Goal: Information Seeking & Learning: Find specific page/section

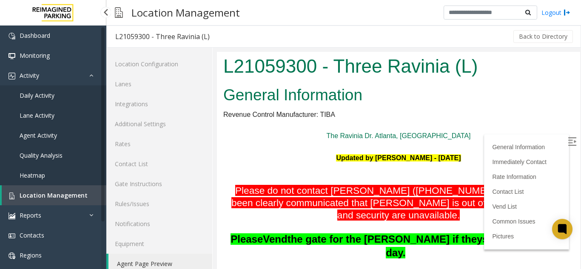
scroll to position [446, 0]
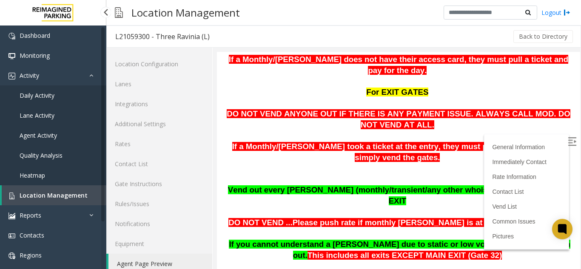
drag, startPoint x: 0, startPoint y: 0, endPoint x: 61, endPoint y: 199, distance: 208.6
click at [61, 199] on link "Location Management" at bounding box center [54, 195] width 105 height 20
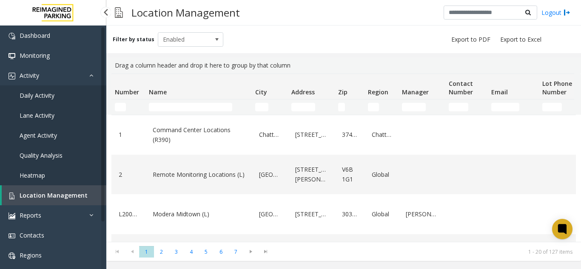
click at [47, 195] on span "Location Management" at bounding box center [54, 195] width 68 height 8
click at [170, 111] on input "Name Filter" at bounding box center [190, 107] width 83 height 9
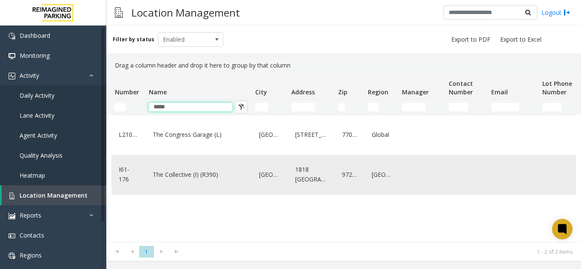
type input "*****"
click at [171, 175] on link "The Collective (I) (R390)" at bounding box center [199, 175] width 96 height 14
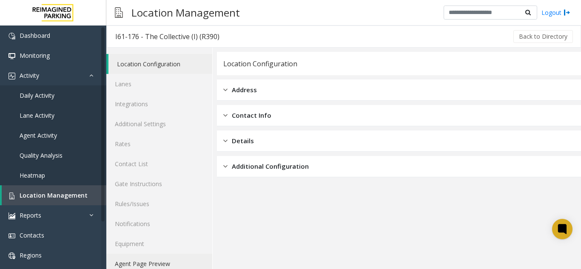
click at [185, 256] on link "Agent Page Preview" at bounding box center [159, 264] width 106 height 20
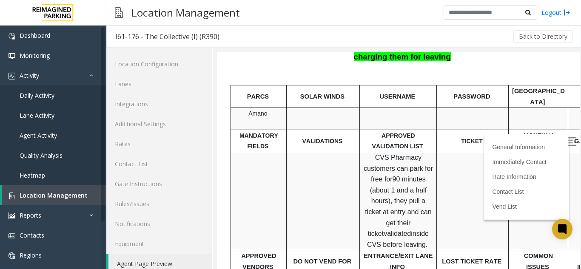
scroll to position [213, 0]
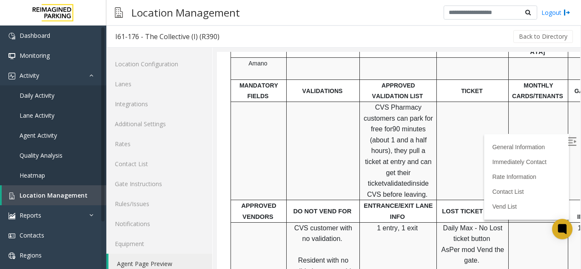
click at [568, 137] on img at bounding box center [572, 141] width 9 height 9
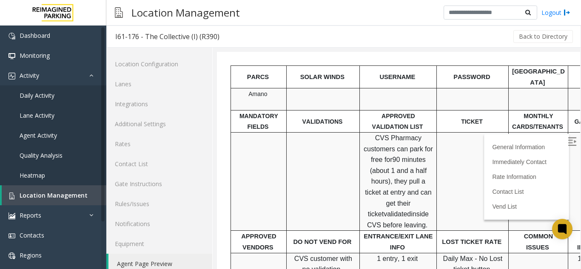
scroll to position [286, 0]
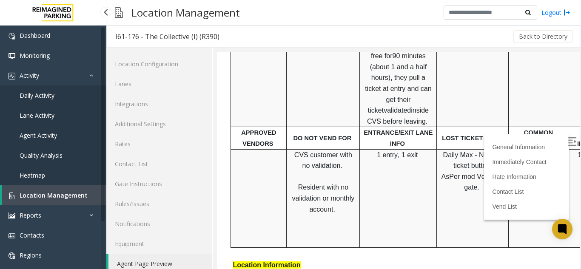
click at [43, 194] on span "Location Management" at bounding box center [54, 195] width 68 height 8
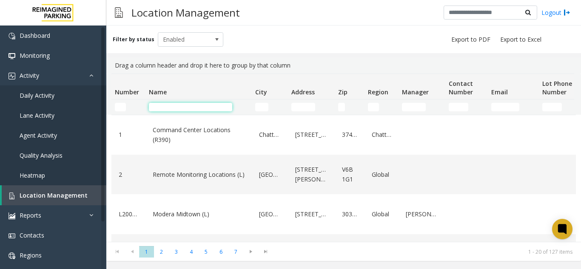
click at [178, 106] on input "Name Filter" at bounding box center [190, 107] width 83 height 9
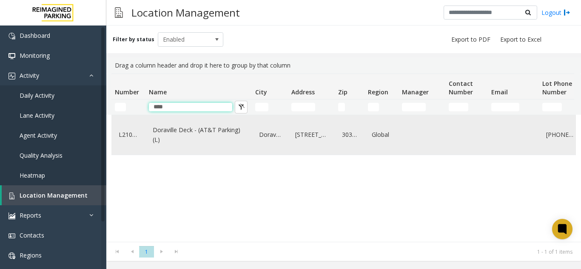
type input "****"
click at [180, 136] on link "Doraville Deck - (AT&T Parking) (L)" at bounding box center [199, 134] width 96 height 23
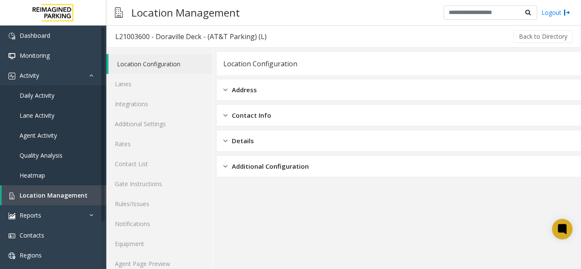
click at [491, 189] on app-location-configuration "Location Configuration Address Contact Info Details Additional Configuration" at bounding box center [399, 166] width 364 height 228
click at [140, 268] on link "Agent Page Preview" at bounding box center [159, 264] width 106 height 20
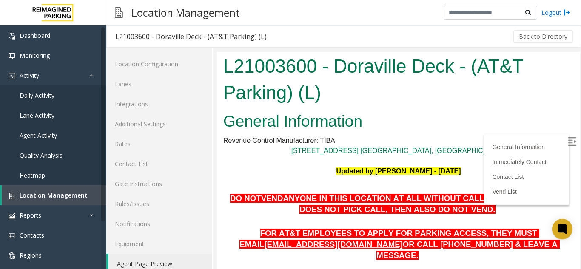
click at [568, 140] on img at bounding box center [572, 141] width 9 height 9
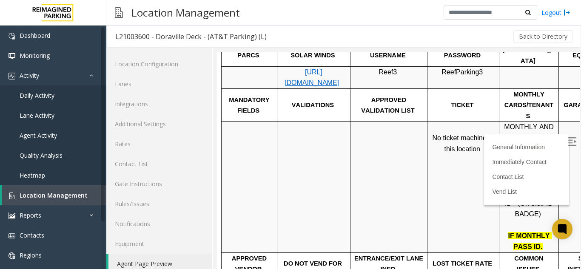
scroll to position [231, 0]
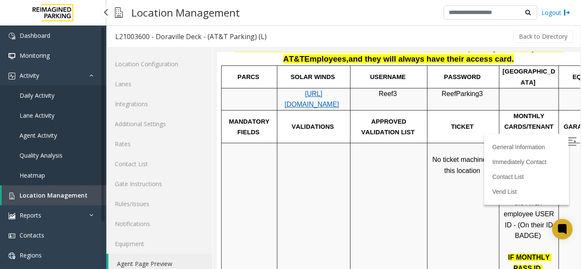
click at [60, 197] on span "Location Management" at bounding box center [54, 195] width 68 height 8
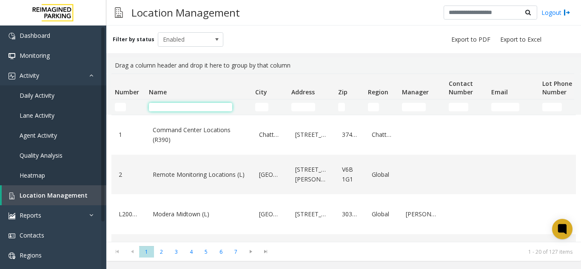
click at [177, 111] on input "Name Filter" at bounding box center [190, 107] width 83 height 9
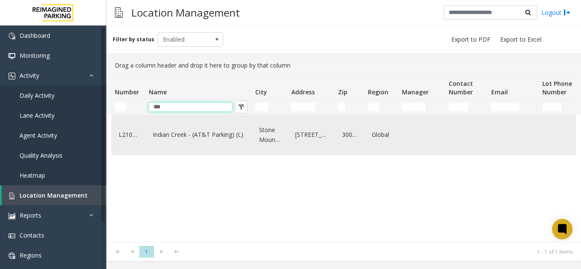
type input "***"
click at [190, 132] on link "Indian Creek - (AT&T Parking) (L)" at bounding box center [199, 135] width 96 height 14
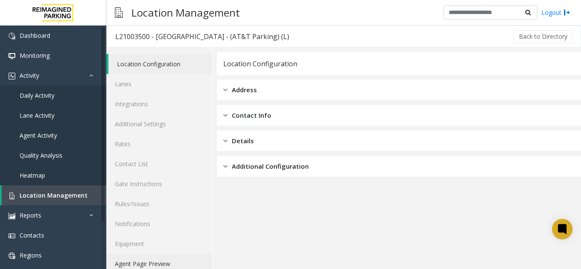
click at [146, 263] on link "Agent Page Preview" at bounding box center [159, 264] width 106 height 20
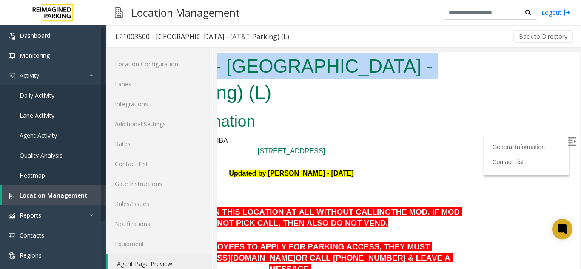
scroll to position [0, 120]
drag, startPoint x: 567, startPoint y: 76, endPoint x: 539, endPoint y: 83, distance: 28.4
click at [473, 83] on html "L21003500 - [GEOGRAPHIC_DATA] - (AT&T Parking) (L) General Information Revenue …" at bounding box center [291, 166] width 363 height 228
drag, startPoint x: 525, startPoint y: 88, endPoint x: 425, endPoint y: 93, distance: 99.7
click at [433, 97] on html "L21003500 - [GEOGRAPHIC_DATA] - (AT&T Parking) (L) General Information Revenue …" at bounding box center [291, 166] width 363 height 228
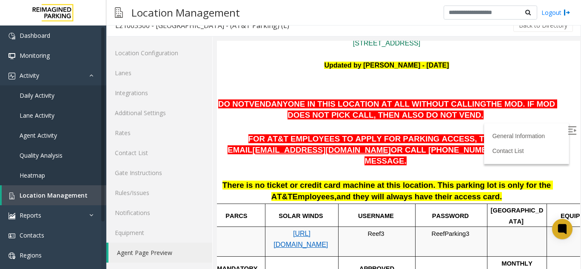
scroll to position [101, 12]
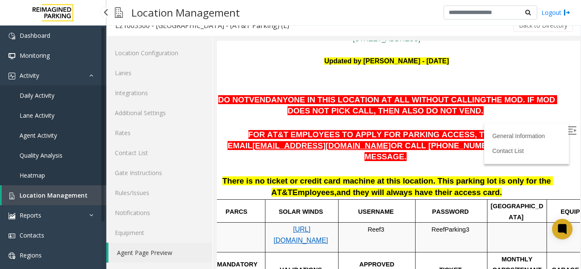
click at [43, 193] on span "Location Management" at bounding box center [54, 195] width 68 height 8
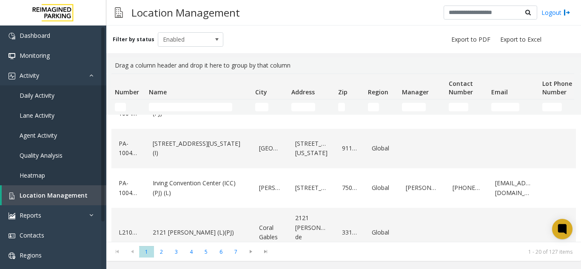
scroll to position [683, 0]
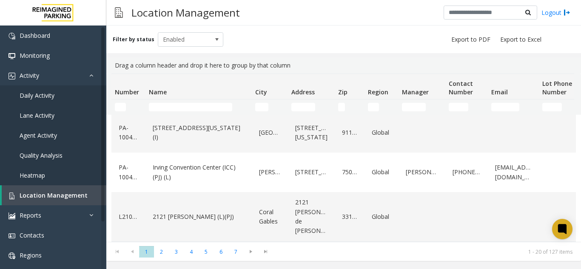
click at [179, 101] on td "Name Filter" at bounding box center [198, 107] width 106 height 15
click at [181, 107] on input "Name Filter" at bounding box center [190, 107] width 83 height 9
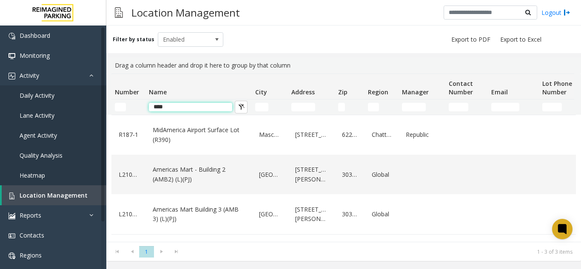
scroll to position [0, 0]
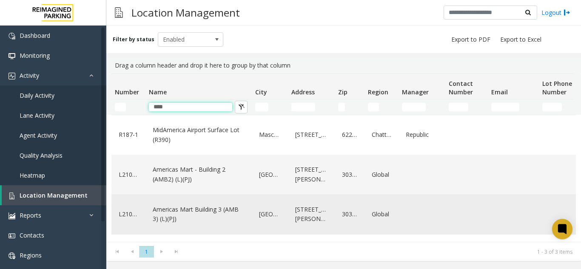
type input "****"
click at [235, 216] on link "Americas Mart Building 3 (AMB 3) (L)(PJ)" at bounding box center [199, 214] width 96 height 23
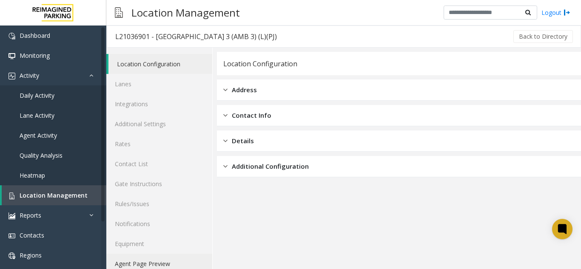
click at [172, 268] on link "Agent Page Preview" at bounding box center [159, 264] width 106 height 20
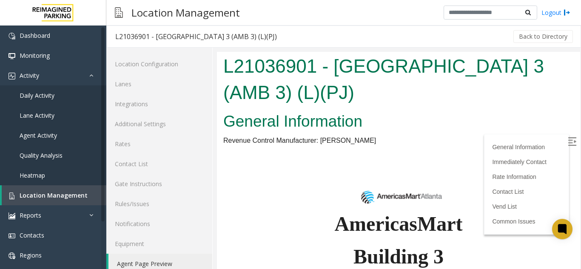
click at [568, 146] on img at bounding box center [572, 141] width 9 height 9
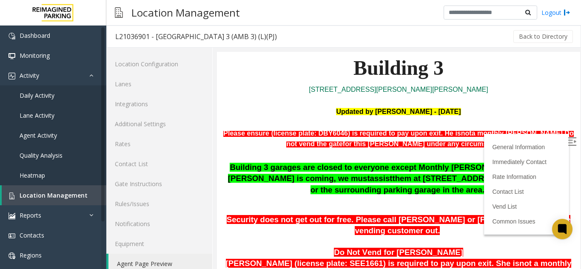
scroll to position [250, 0]
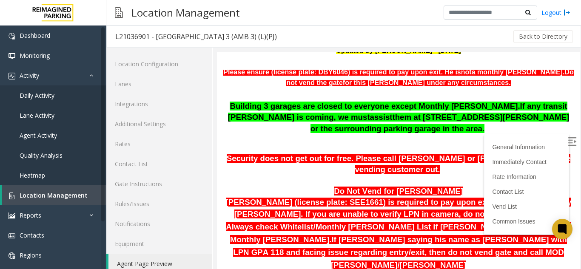
drag, startPoint x: 570, startPoint y: 75, endPoint x: 792, endPoint y: 151, distance: 234.7
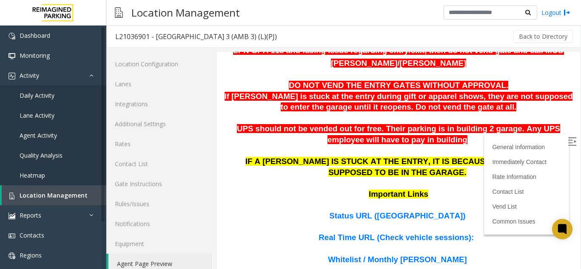
scroll to position [509, 0]
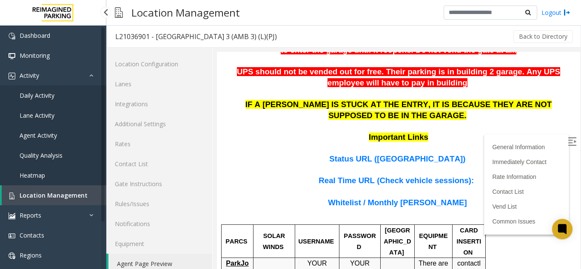
click at [77, 192] on span "Location Management" at bounding box center [54, 195] width 68 height 8
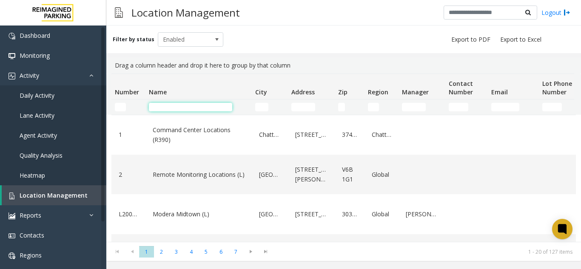
click at [171, 107] on input "Name Filter" at bounding box center [190, 107] width 83 height 9
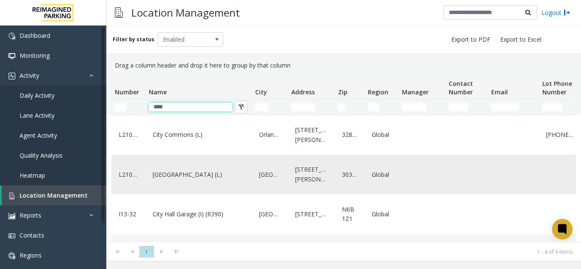
type input "****"
click at [179, 185] on div "[GEOGRAPHIC_DATA] (L)" at bounding box center [199, 174] width 96 height 33
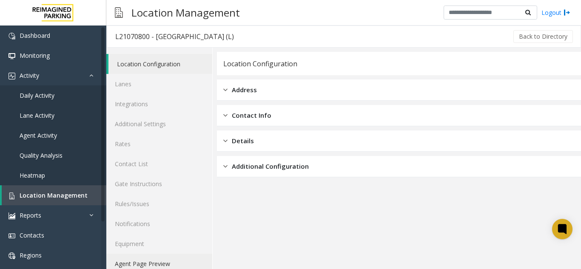
click at [151, 265] on link "Agent Page Preview" at bounding box center [159, 264] width 106 height 20
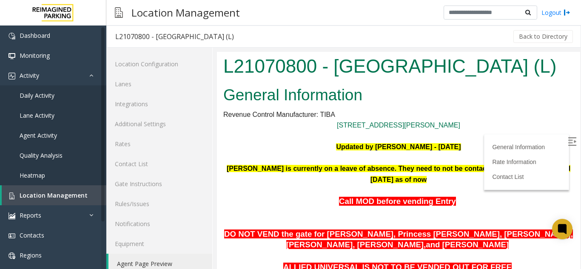
click at [568, 145] on img at bounding box center [572, 141] width 9 height 9
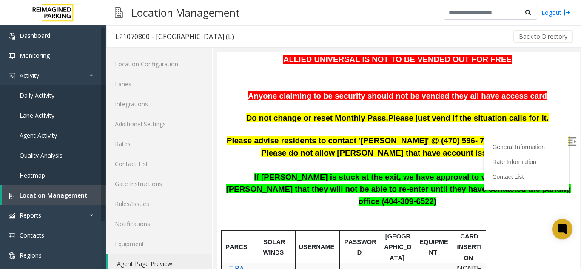
scroll to position [225, 0]
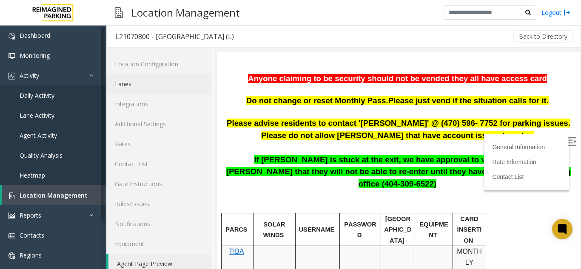
click at [138, 85] on link "Lanes" at bounding box center [159, 84] width 106 height 20
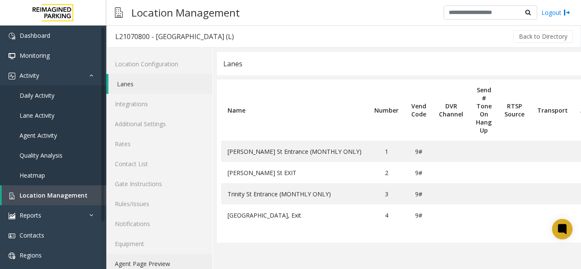
click at [175, 263] on link "Agent Page Preview" at bounding box center [159, 264] width 106 height 20
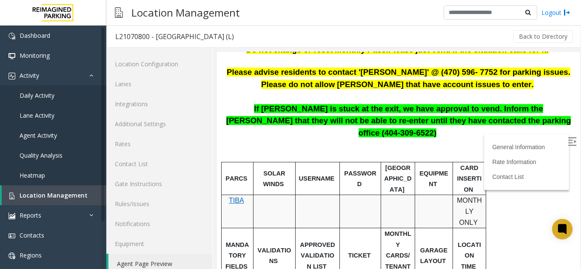
scroll to position [308, 0]
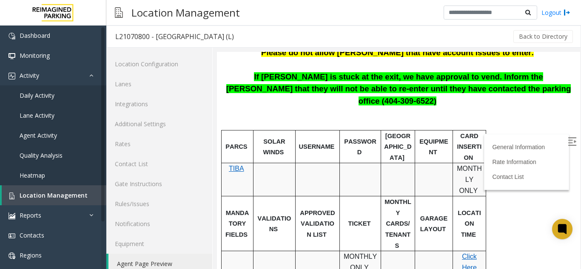
drag, startPoint x: 570, startPoint y: 74, endPoint x: 797, endPoint y: 179, distance: 249.7
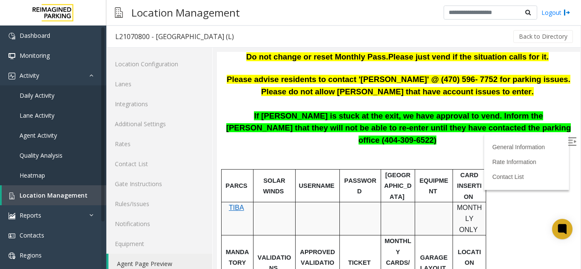
scroll to position [230, 0]
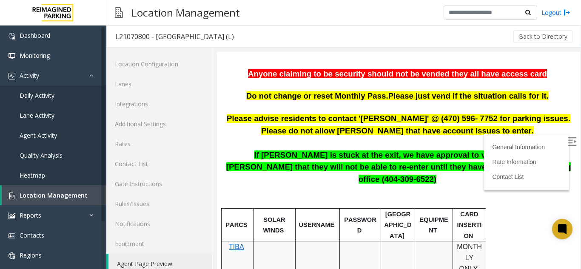
click at [568, 139] on img at bounding box center [572, 141] width 9 height 9
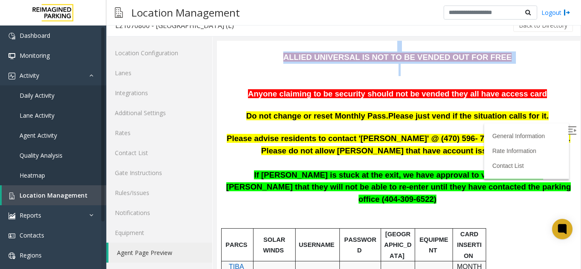
scroll to position [160, 0]
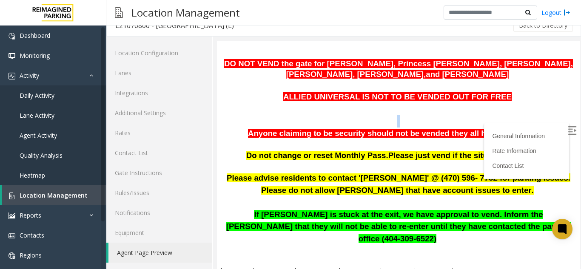
drag, startPoint x: 257, startPoint y: 57, endPoint x: 399, endPoint y: 121, distance: 155.9
click at [399, 121] on p at bounding box center [398, 121] width 351 height 12
click at [368, 118] on p at bounding box center [398, 121] width 351 height 12
drag, startPoint x: 309, startPoint y: 124, endPoint x: 248, endPoint y: 124, distance: 60.4
click at [248, 124] on p at bounding box center [398, 121] width 351 height 12
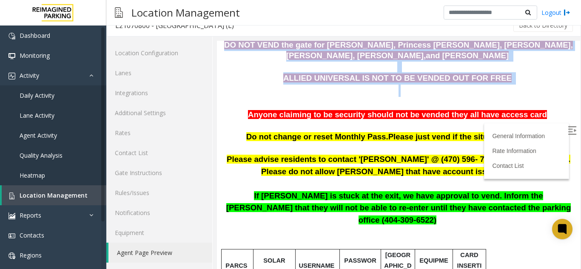
scroll to position [89, 0]
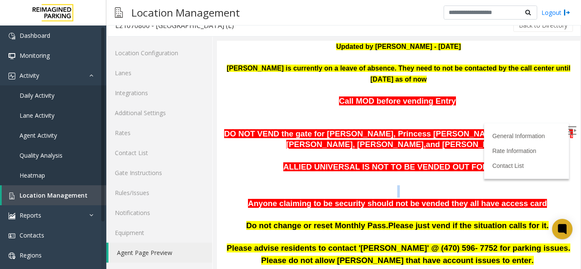
drag, startPoint x: 248, startPoint y: 124, endPoint x: 421, endPoint y: 189, distance: 184.3
click at [421, 189] on p at bounding box center [398, 191] width 351 height 12
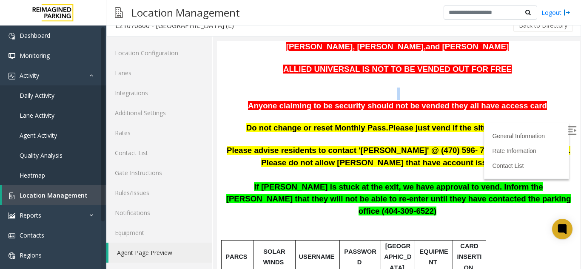
scroll to position [207, 0]
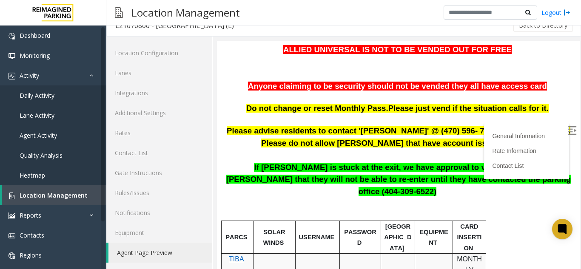
click at [558, 108] on p "Do not change or reset Monthly Pass. Please just vend if the situation calls fo…" at bounding box center [398, 108] width 351 height 11
click at [17, 199] on link "Location Management" at bounding box center [54, 195] width 105 height 20
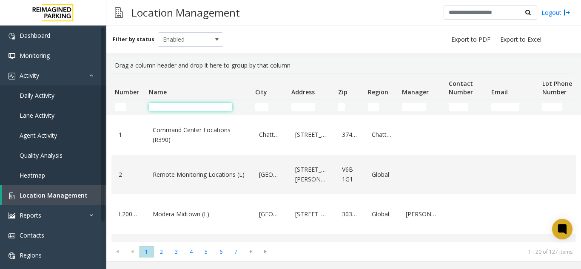
click at [202, 109] on input "Name Filter" at bounding box center [190, 107] width 83 height 9
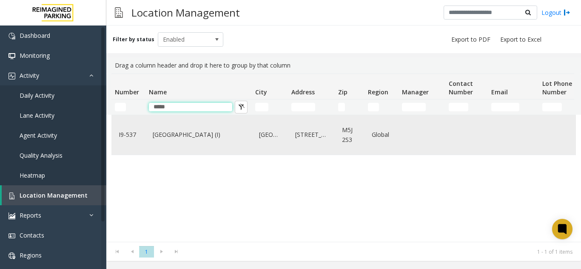
type input "*****"
click at [205, 137] on link "[GEOGRAPHIC_DATA] (I)" at bounding box center [199, 135] width 96 height 14
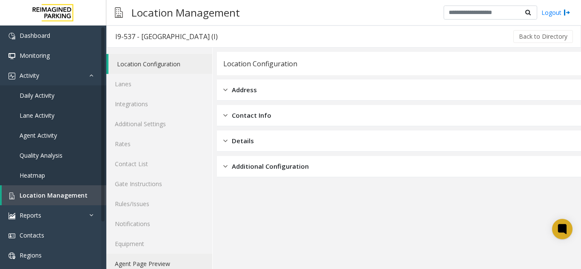
click at [170, 264] on link "Agent Page Preview" at bounding box center [159, 264] width 106 height 20
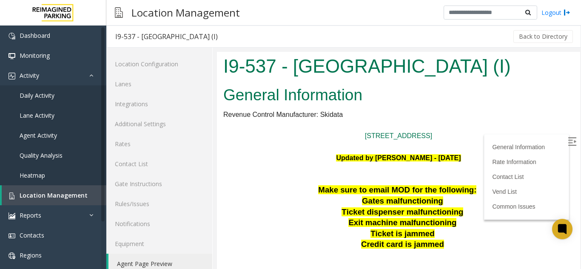
click at [567, 140] on label at bounding box center [573, 143] width 13 height 13
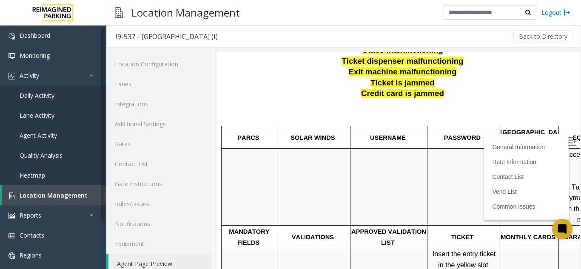
scroll to position [164, 0]
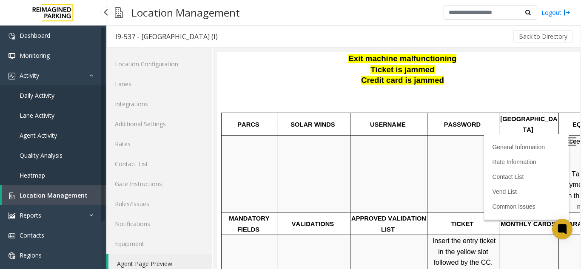
click at [30, 197] on span "Location Management" at bounding box center [54, 195] width 68 height 8
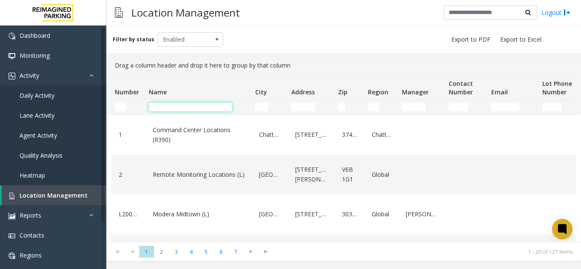
click at [171, 110] on input "Name Filter" at bounding box center [190, 107] width 83 height 9
click at [187, 31] on div "Filter by status Enabled" at bounding box center [343, 40] width 475 height 28
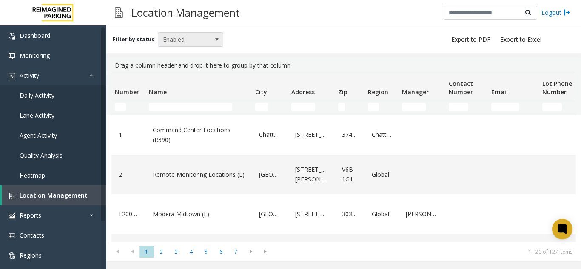
click at [192, 41] on span "Enabled" at bounding box center [184, 40] width 52 height 14
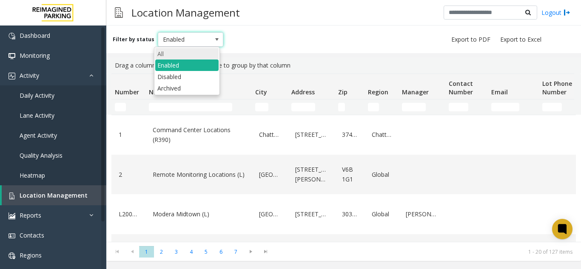
click at [189, 50] on li "All" at bounding box center [186, 53] width 63 height 11
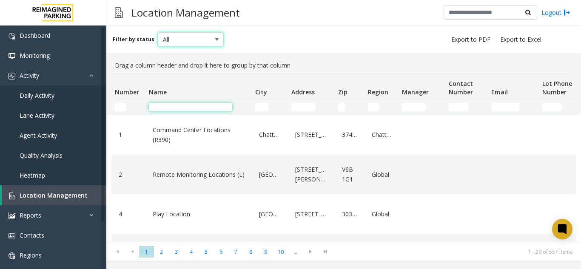
click at [187, 103] on input "Name Filter" at bounding box center [190, 107] width 83 height 9
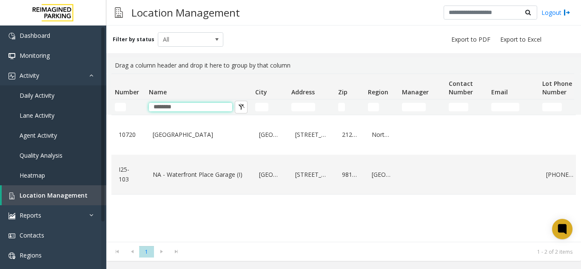
type input "********"
click at [168, 183] on div "NA - Waterfront Place Garage (I)" at bounding box center [199, 174] width 96 height 33
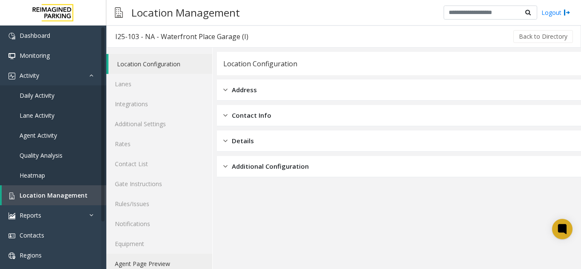
click at [164, 264] on link "Agent Page Preview" at bounding box center [159, 264] width 106 height 20
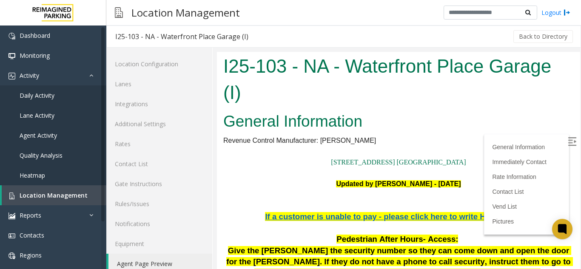
click at [567, 137] on label at bounding box center [573, 143] width 13 height 13
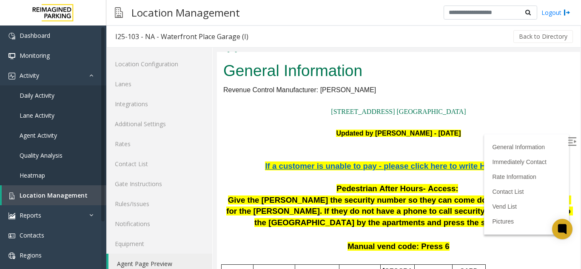
scroll to position [337, 0]
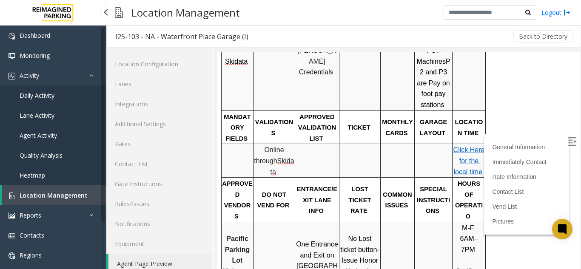
click at [64, 195] on span "Location Management" at bounding box center [54, 195] width 68 height 8
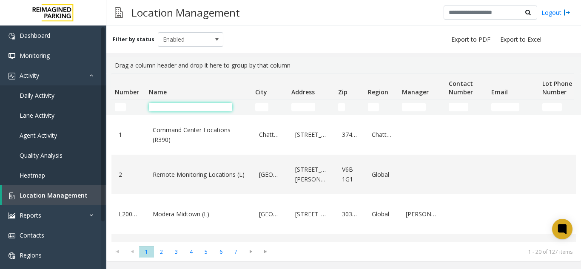
click at [168, 108] on input "Name Filter" at bounding box center [190, 107] width 83 height 9
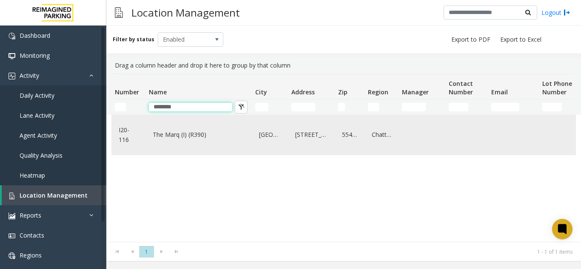
type input "********"
click at [180, 144] on div "The Marq (I) (R390)" at bounding box center [199, 135] width 96 height 33
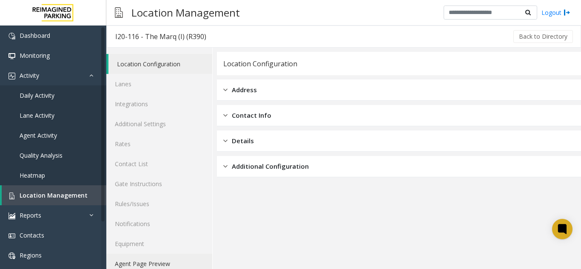
click at [160, 267] on link "Agent Page Preview" at bounding box center [159, 264] width 106 height 20
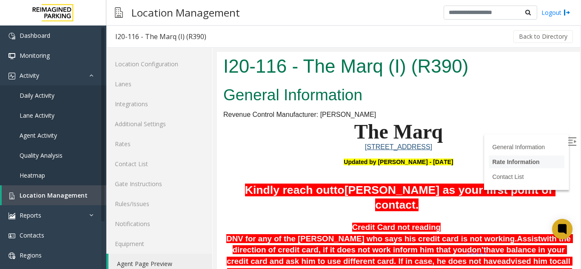
scroll to position [395, 0]
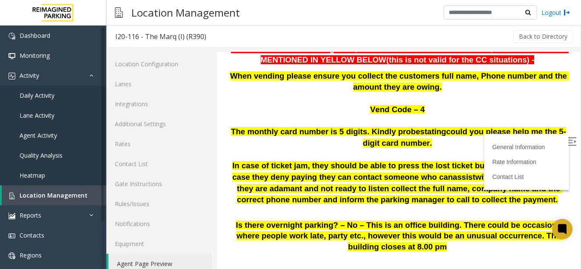
click at [568, 144] on img at bounding box center [572, 141] width 9 height 9
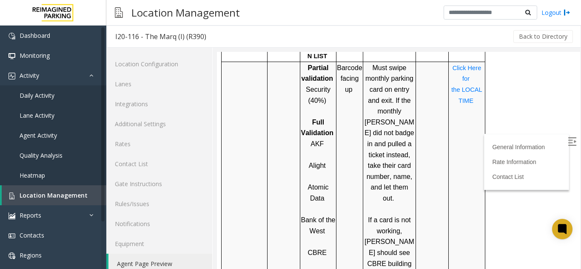
scroll to position [774, 0]
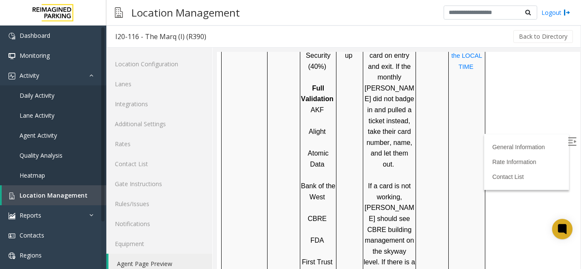
drag, startPoint x: 572, startPoint y: 125, endPoint x: 791, endPoint y: 198, distance: 230.8
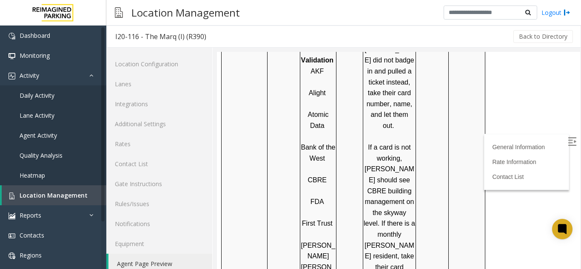
scroll to position [800, 0]
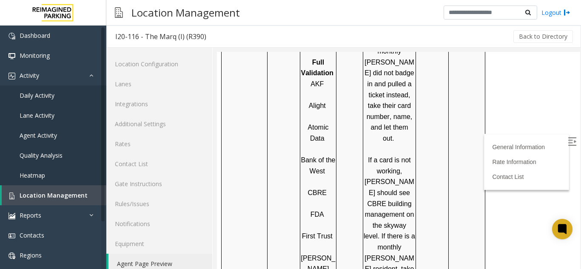
drag, startPoint x: 572, startPoint y: 157, endPoint x: 794, endPoint y: 199, distance: 225.4
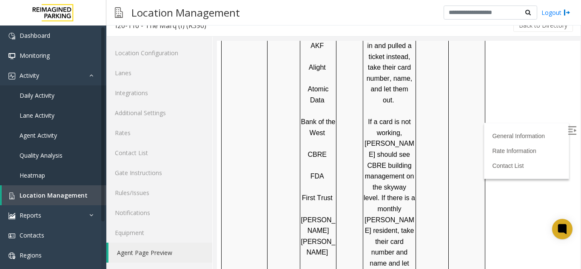
scroll to position [211, 0]
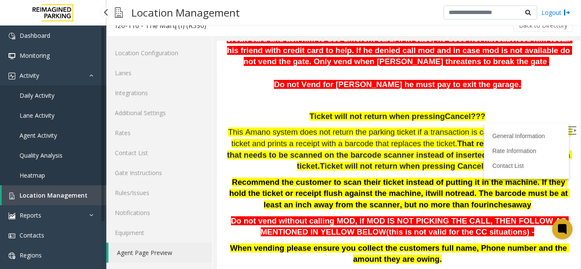
click at [71, 199] on span "Location Management" at bounding box center [54, 195] width 68 height 8
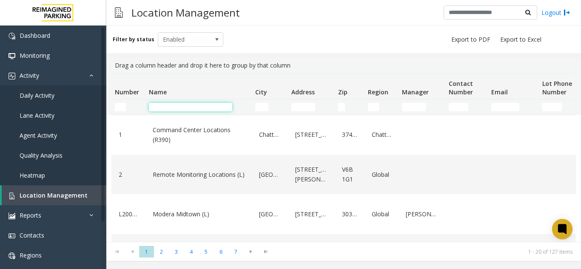
click at [175, 107] on input "Name Filter" at bounding box center [190, 107] width 83 height 9
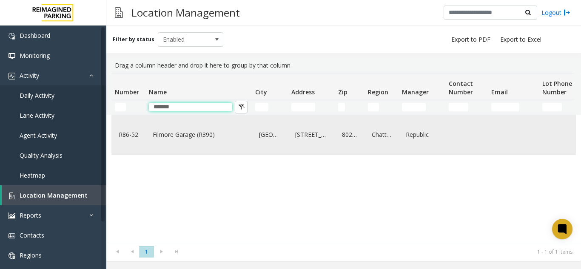
type input "*******"
click at [256, 134] on td "[GEOGRAPHIC_DATA]" at bounding box center [270, 135] width 36 height 40
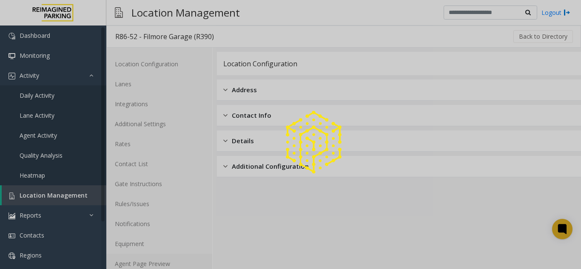
click at [151, 264] on link "Agent Page Preview" at bounding box center [159, 264] width 106 height 20
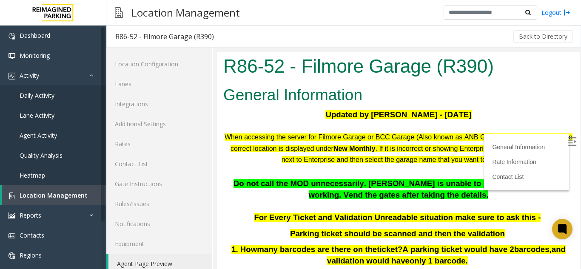
click at [568, 143] on img at bounding box center [572, 141] width 9 height 9
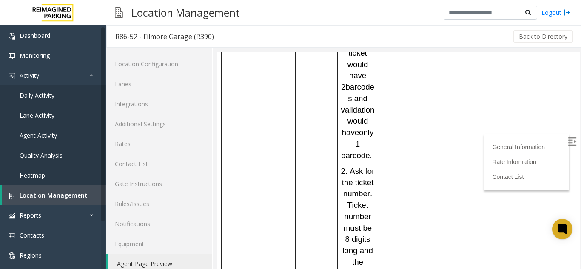
scroll to position [1070, 0]
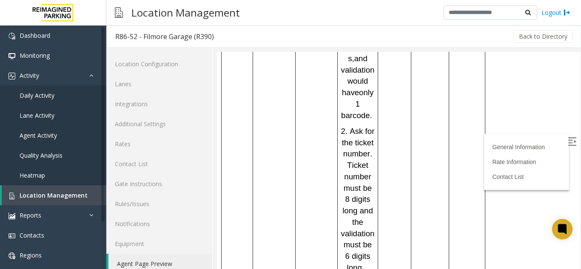
drag, startPoint x: 571, startPoint y: 129, endPoint x: 792, endPoint y: 240, distance: 247.3
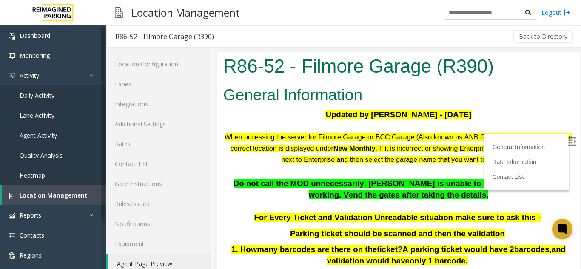
scroll to position [720, 0]
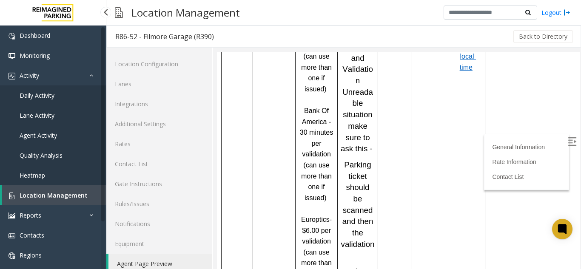
click at [60, 197] on span "Location Management" at bounding box center [54, 195] width 68 height 8
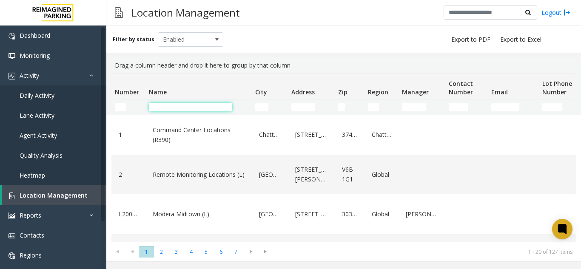
click at [164, 107] on input "Name Filter" at bounding box center [190, 107] width 83 height 9
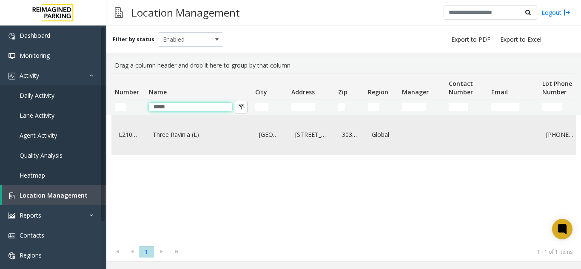
type input "*****"
click at [167, 140] on link "Three Ravinia (L)" at bounding box center [199, 135] width 96 height 14
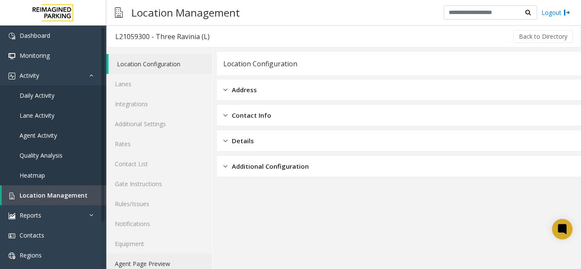
click at [141, 260] on link "Agent Page Preview" at bounding box center [159, 264] width 106 height 20
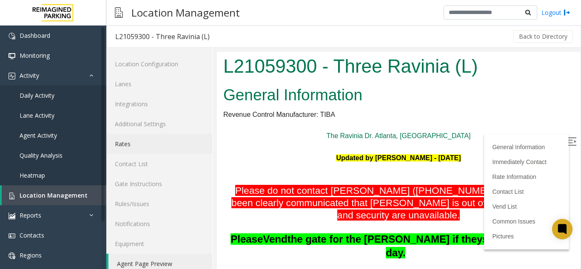
click at [169, 146] on link "Rates" at bounding box center [159, 144] width 106 height 20
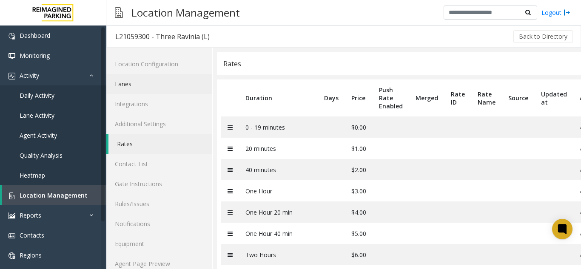
click at [142, 88] on link "Lanes" at bounding box center [159, 84] width 106 height 20
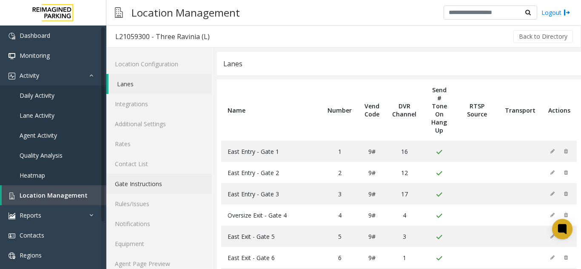
click at [141, 187] on link "Gate Instructions" at bounding box center [159, 184] width 106 height 20
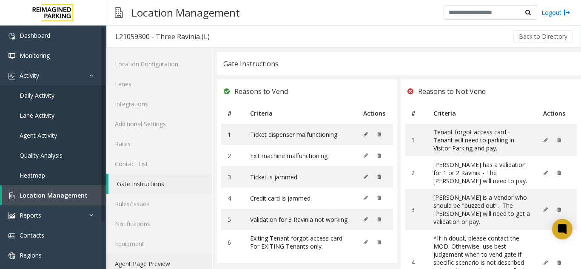
click at [150, 260] on link "Agent Page Preview" at bounding box center [159, 264] width 106 height 20
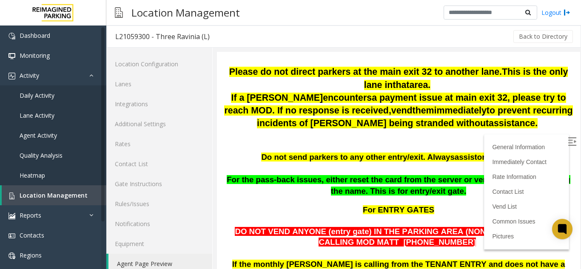
scroll to position [359, 0]
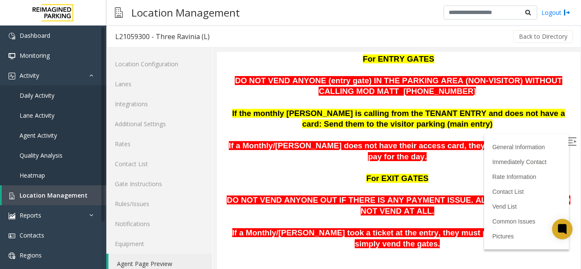
click at [567, 142] on label at bounding box center [573, 143] width 13 height 13
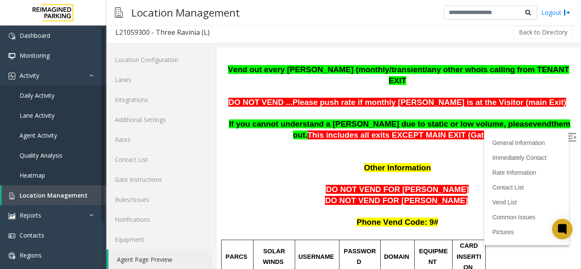
scroll to position [511, 0]
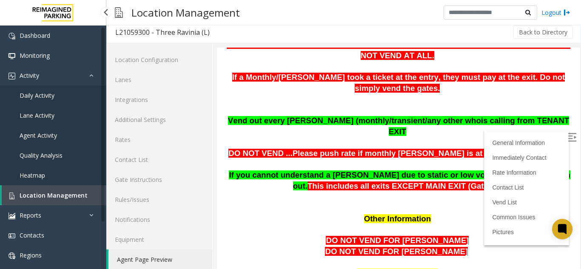
click at [39, 200] on link "Location Management" at bounding box center [54, 195] width 105 height 20
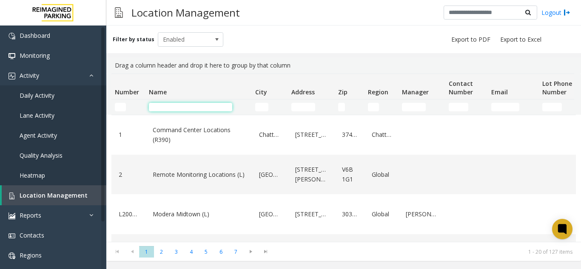
click at [171, 107] on input "Name Filter" at bounding box center [190, 107] width 83 height 9
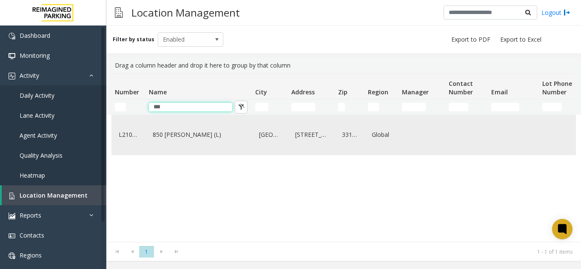
type input "***"
click at [207, 151] on div "850 [PERSON_NAME] (L)" at bounding box center [199, 135] width 96 height 33
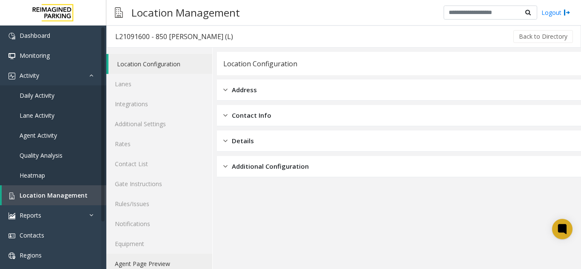
click at [168, 269] on link "Agent Page Preview" at bounding box center [159, 264] width 106 height 20
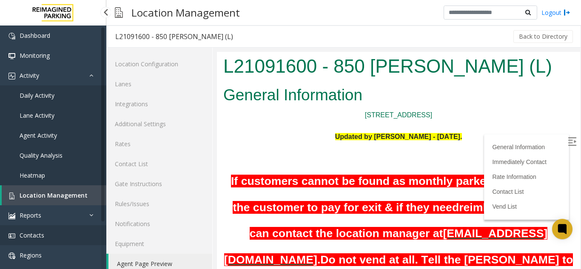
scroll to position [628, 0]
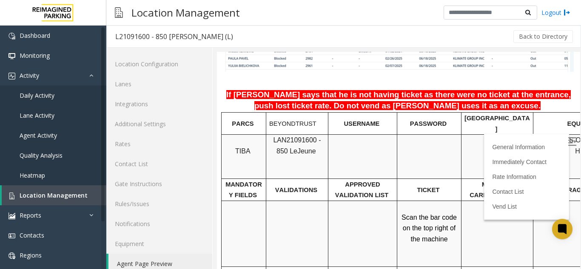
click at [568, 141] on img at bounding box center [572, 141] width 9 height 9
click at [64, 196] on span "Location Management" at bounding box center [54, 195] width 68 height 8
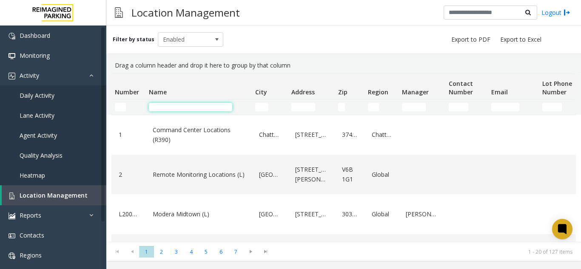
click at [171, 111] on input "Name Filter" at bounding box center [190, 107] width 83 height 9
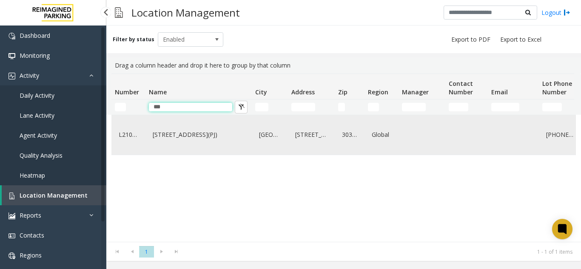
type input "***"
click at [169, 133] on link "[STREET_ADDRESS](PJ)" at bounding box center [199, 135] width 96 height 14
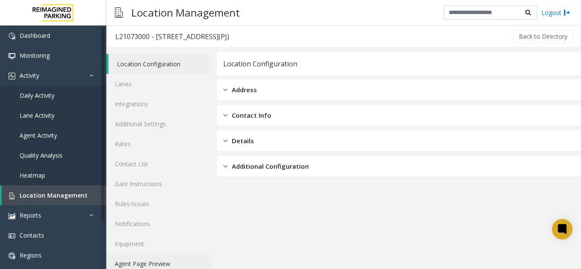
click at [196, 261] on link "Agent Page Preview" at bounding box center [159, 264] width 106 height 20
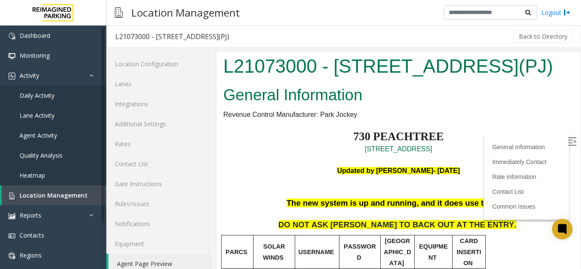
scroll to position [750, 0]
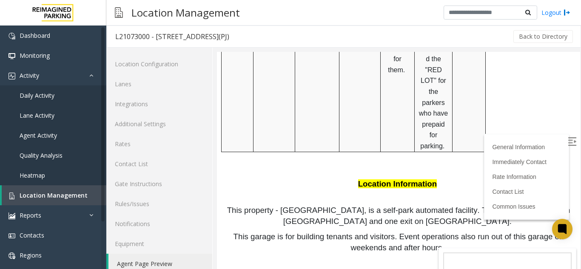
click at [568, 142] on img at bounding box center [572, 141] width 9 height 9
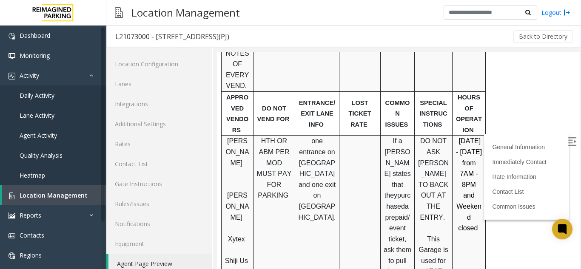
scroll to position [462, 0]
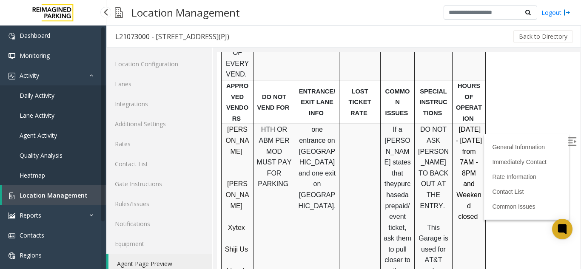
click at [60, 193] on span "Location Management" at bounding box center [54, 195] width 68 height 8
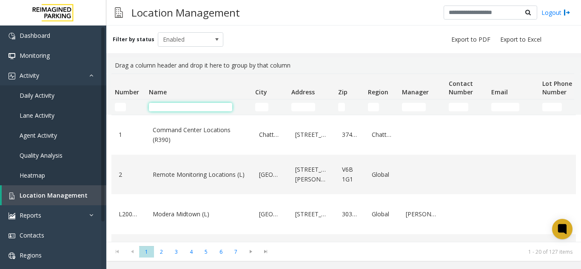
click at [227, 106] on input "Name Filter" at bounding box center [190, 107] width 83 height 9
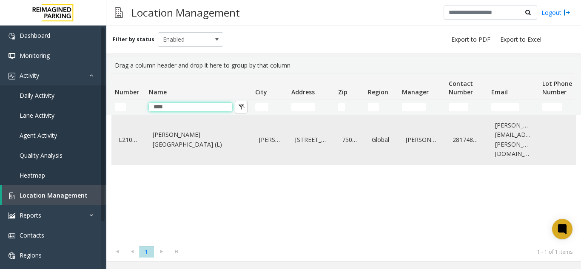
type input "****"
click at [227, 144] on div "[PERSON_NAME][GEOGRAPHIC_DATA] (L)" at bounding box center [199, 140] width 96 height 43
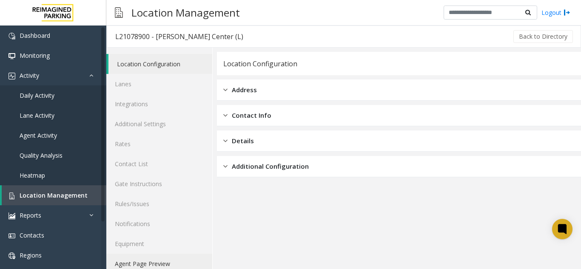
click at [126, 267] on link "Agent Page Preview" at bounding box center [159, 264] width 106 height 20
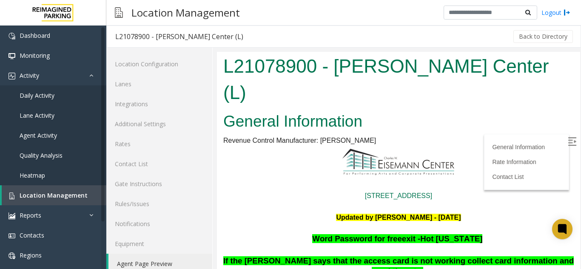
click at [567, 145] on label at bounding box center [573, 143] width 13 height 13
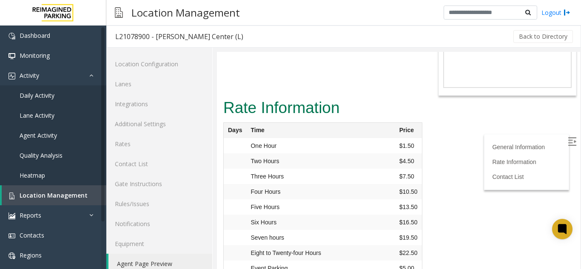
scroll to position [94, 0]
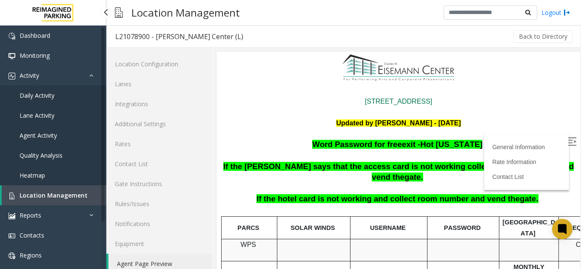
click at [57, 199] on link "Location Management" at bounding box center [54, 195] width 105 height 20
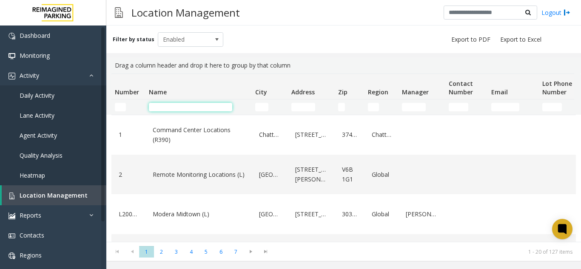
click at [177, 105] on input "Name Filter" at bounding box center [190, 107] width 83 height 9
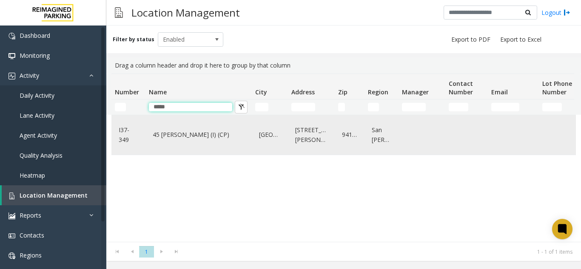
type input "*****"
click at [205, 128] on link "45 [PERSON_NAME] (I) (CP)" at bounding box center [199, 135] width 96 height 14
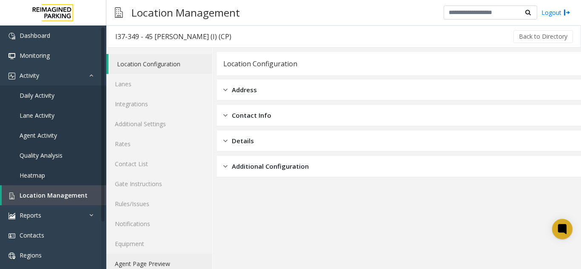
click at [137, 256] on link "Agent Page Preview" at bounding box center [159, 264] width 106 height 20
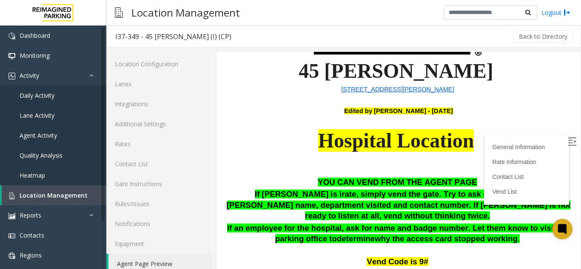
scroll to position [100, 0]
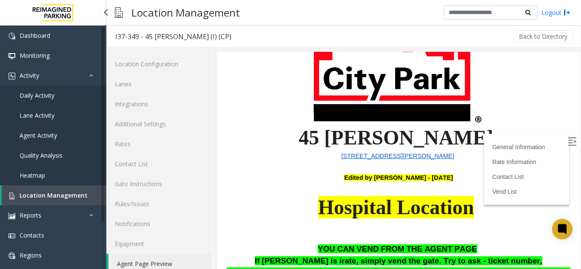
click at [41, 194] on span "Location Management" at bounding box center [54, 195] width 68 height 8
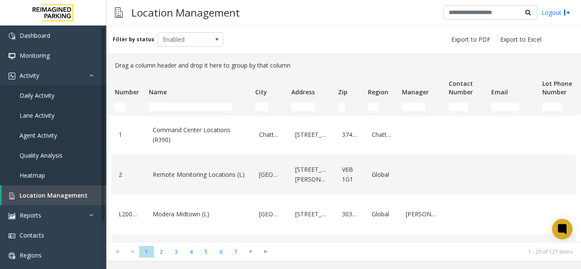
click at [206, 102] on td "Name Filter" at bounding box center [198, 107] width 106 height 15
click at [212, 107] on input "Name Filter" at bounding box center [190, 107] width 83 height 9
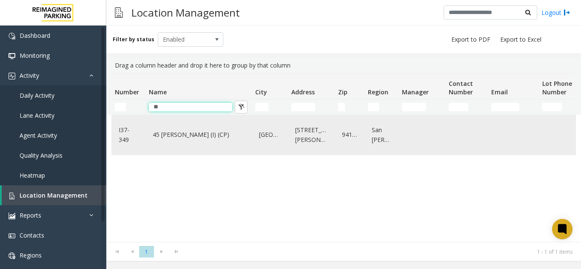
type input "**"
click at [206, 132] on link "45 [PERSON_NAME] (I) (CP)" at bounding box center [199, 135] width 96 height 14
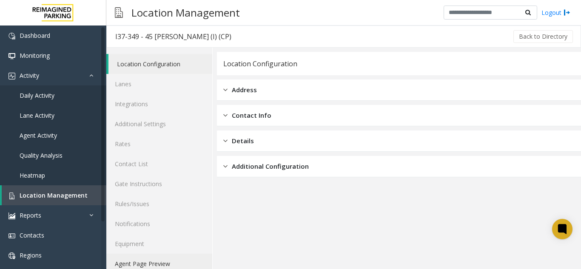
click at [121, 265] on link "Agent Page Preview" at bounding box center [159, 264] width 106 height 20
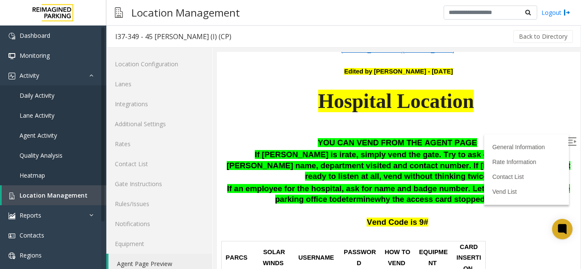
scroll to position [681, 0]
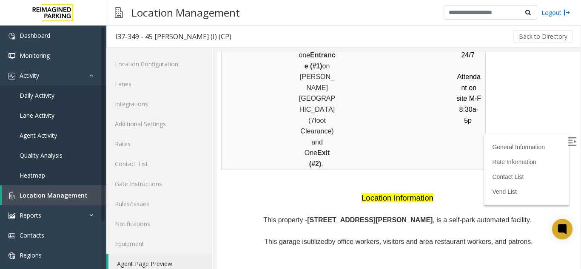
click at [568, 143] on img at bounding box center [572, 141] width 9 height 9
click at [66, 191] on link "Location Management" at bounding box center [54, 195] width 105 height 20
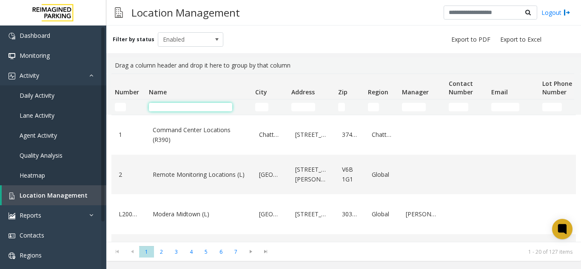
click at [172, 105] on input "Name Filter" at bounding box center [190, 107] width 83 height 9
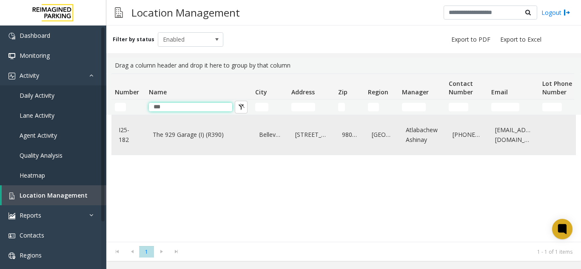
type input "***"
click at [194, 136] on link "The 929 Garage (I) (R390)" at bounding box center [199, 135] width 96 height 14
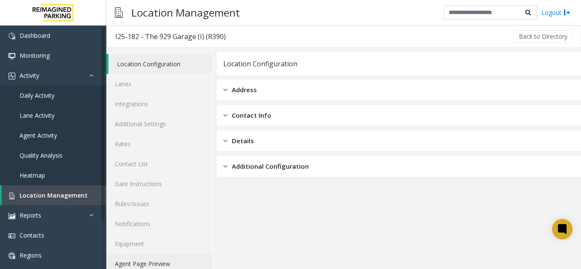
click at [187, 262] on link "Agent Page Preview" at bounding box center [159, 264] width 106 height 20
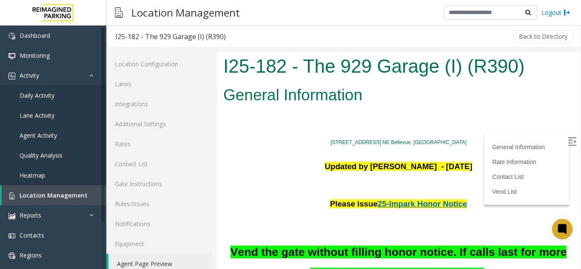
click at [568, 143] on img at bounding box center [572, 141] width 9 height 9
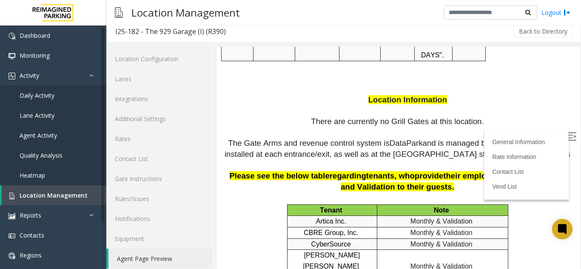
scroll to position [1331, 0]
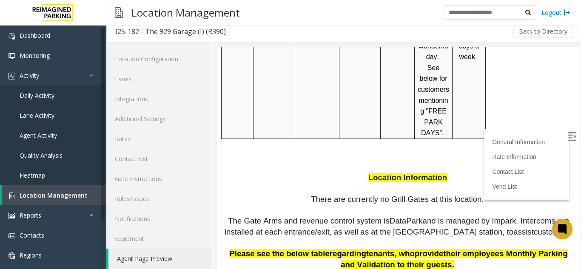
drag, startPoint x: 571, startPoint y: 165, endPoint x: 791, endPoint y: 217, distance: 225.5
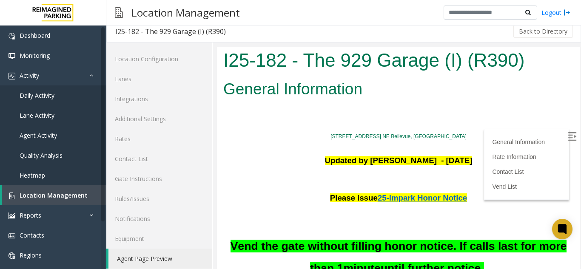
scroll to position [1509, 0]
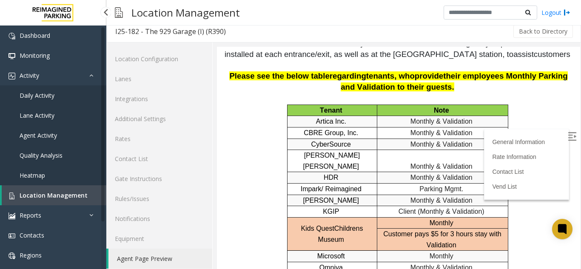
click at [76, 187] on link "Location Management" at bounding box center [54, 195] width 105 height 20
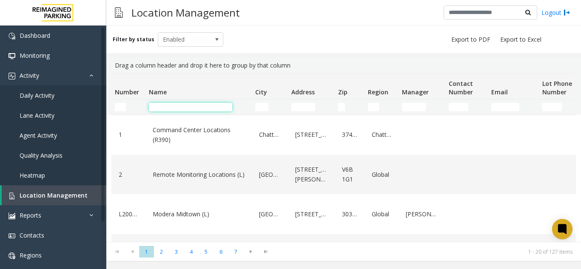
click at [188, 109] on input "Name Filter" at bounding box center [190, 107] width 83 height 9
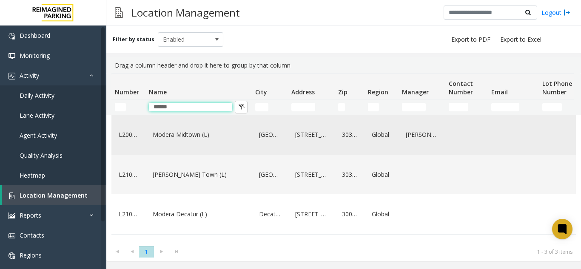
type input "******"
click at [194, 141] on link "Modera Midtown (L)" at bounding box center [199, 135] width 96 height 14
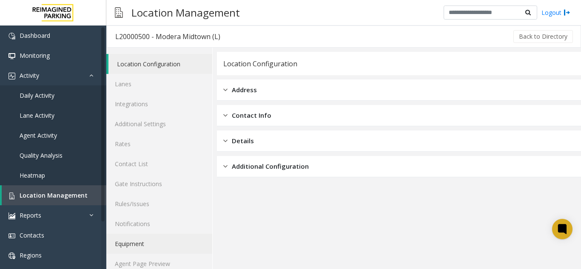
click at [179, 251] on link "Equipment" at bounding box center [159, 244] width 106 height 20
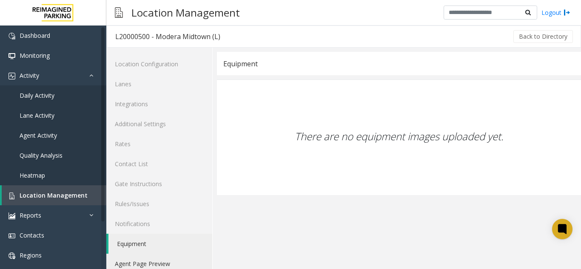
click at [183, 258] on link "Agent Page Preview" at bounding box center [159, 264] width 106 height 20
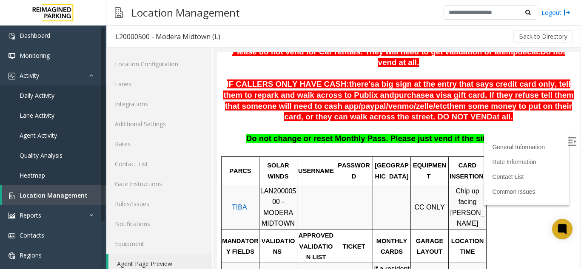
scroll to position [216, 0]
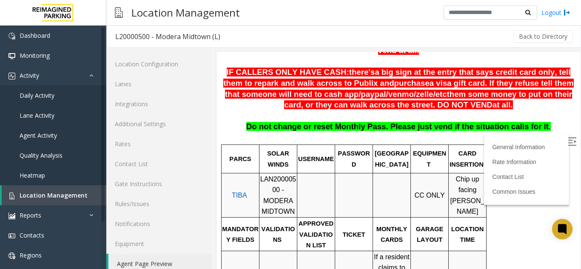
click at [568, 143] on img at bounding box center [572, 141] width 9 height 9
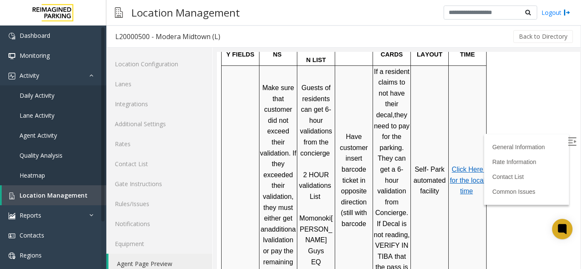
scroll to position [407, 0]
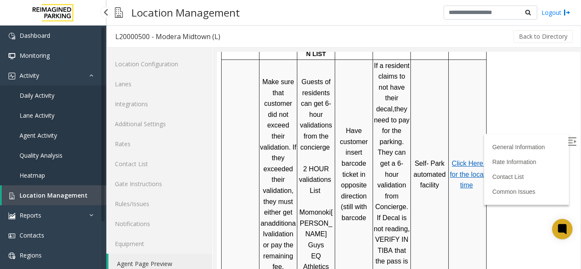
click at [63, 197] on span "Location Management" at bounding box center [54, 195] width 68 height 8
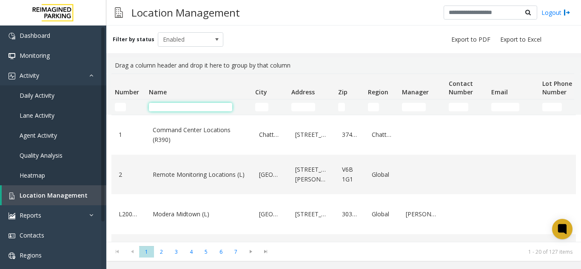
click at [187, 108] on input "Name Filter" at bounding box center [190, 107] width 83 height 9
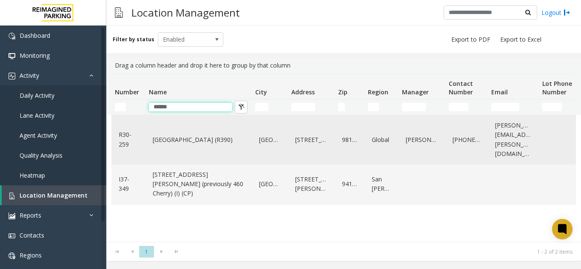
type input "******"
click at [168, 143] on div "[GEOGRAPHIC_DATA] (R390)" at bounding box center [199, 140] width 96 height 43
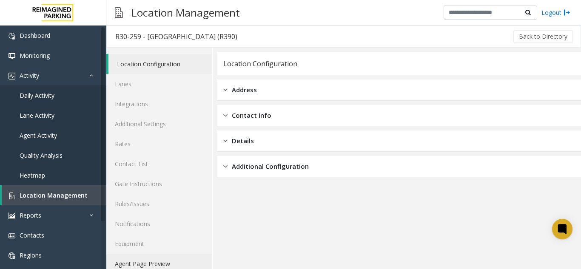
click at [132, 258] on link "Agent Page Preview" at bounding box center [159, 264] width 106 height 20
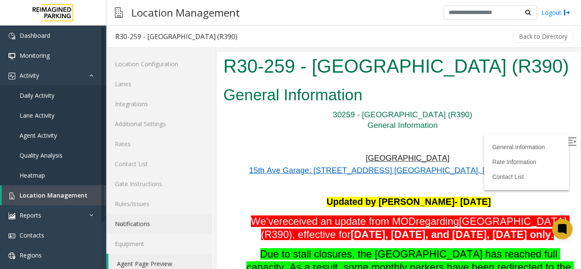
scroll to position [548, 0]
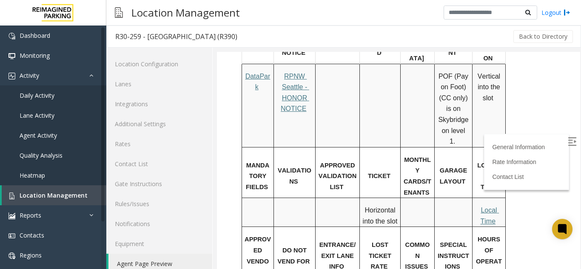
click at [567, 144] on label at bounding box center [573, 143] width 13 height 13
drag, startPoint x: 790, startPoint y: 150, endPoint x: 573, endPoint y: 80, distance: 228.4
click at [154, 143] on link "Rates" at bounding box center [159, 144] width 106 height 20
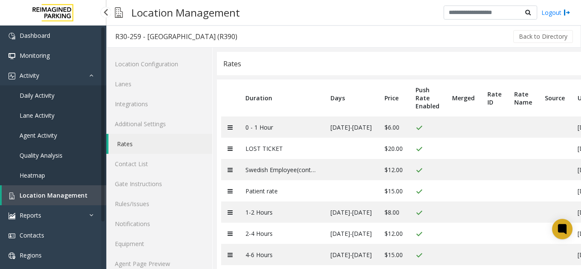
click at [76, 191] on link "Location Management" at bounding box center [54, 195] width 105 height 20
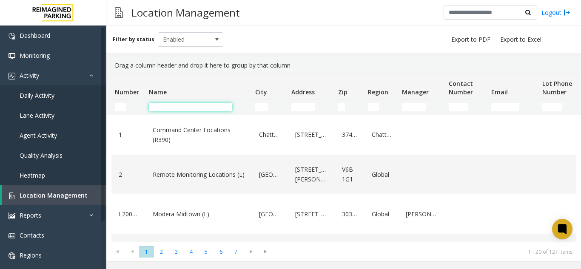
click at [193, 111] on input "Name Filter" at bounding box center [190, 107] width 83 height 9
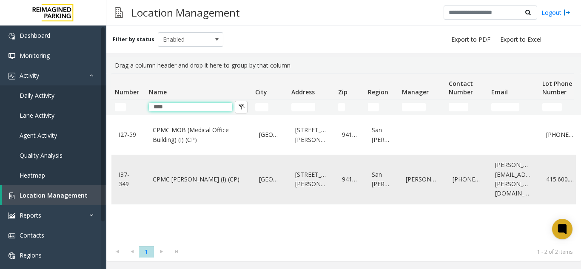
type input "****"
click at [206, 177] on link "CPMC [PERSON_NAME] (I) (CP)" at bounding box center [199, 180] width 96 height 14
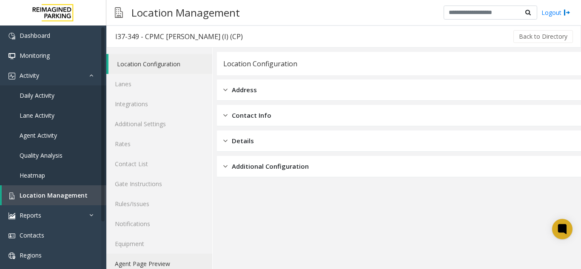
click at [144, 264] on link "Agent Page Preview" at bounding box center [159, 264] width 106 height 20
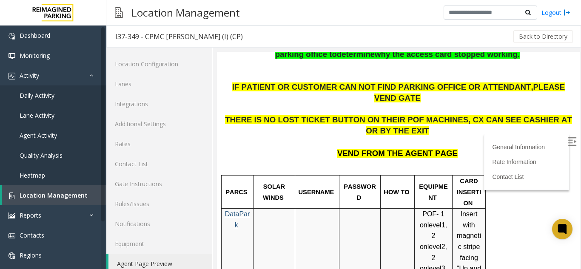
scroll to position [457, 0]
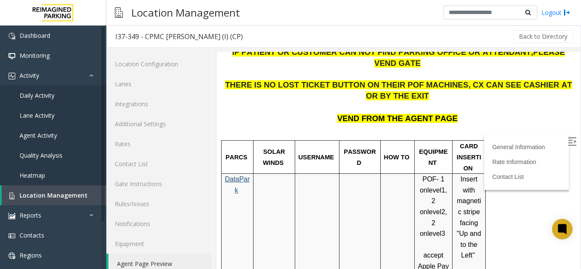
click at [568, 140] on img at bounding box center [572, 141] width 9 height 9
click at [35, 197] on span "Location Management" at bounding box center [54, 195] width 68 height 8
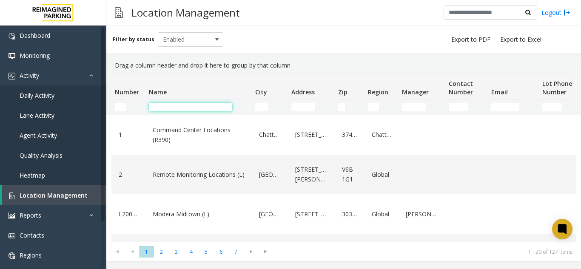
click at [154, 111] on input "Name Filter" at bounding box center [190, 107] width 83 height 9
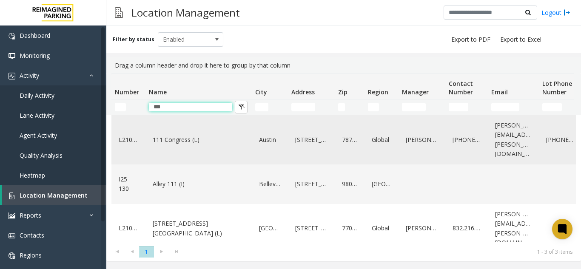
type input "***"
click at [179, 134] on link "111 Congress (L)" at bounding box center [199, 140] width 96 height 14
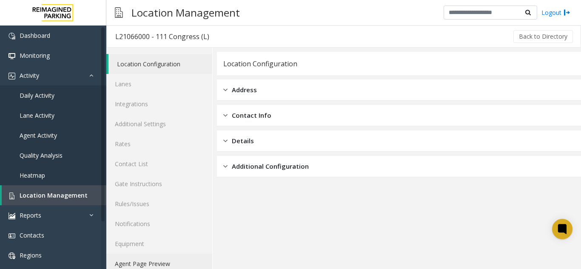
click at [181, 259] on link "Agent Page Preview" at bounding box center [159, 264] width 106 height 20
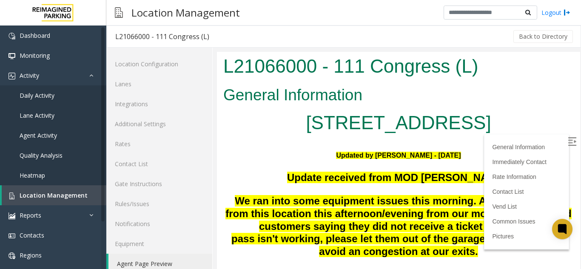
click at [568, 140] on img at bounding box center [572, 141] width 9 height 9
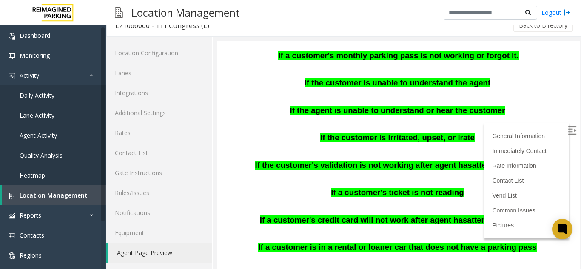
scroll to position [365, 0]
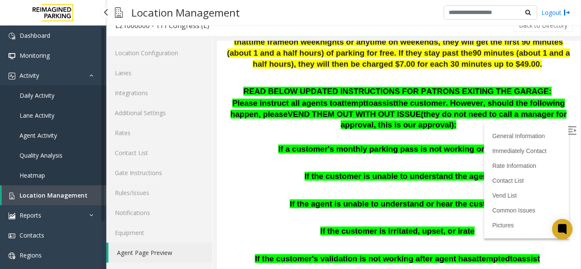
click at [79, 191] on span "Location Management" at bounding box center [54, 195] width 68 height 8
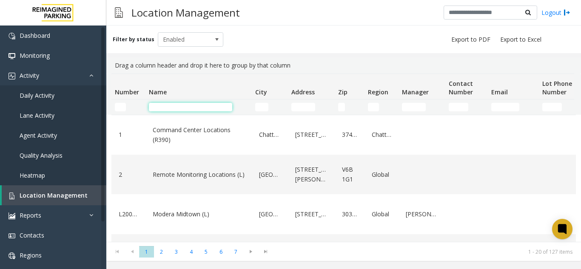
click at [168, 106] on input "Name Filter" at bounding box center [190, 107] width 83 height 9
click at [175, 106] on input "Name Filter" at bounding box center [190, 107] width 83 height 9
click at [173, 107] on input "Name Filter" at bounding box center [190, 107] width 83 height 9
click at [222, 109] on input "Name Filter" at bounding box center [190, 107] width 83 height 9
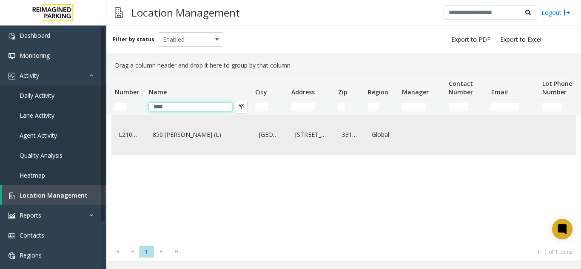
type input "****"
click at [212, 151] on div "850 [PERSON_NAME] (L)" at bounding box center [199, 135] width 96 height 33
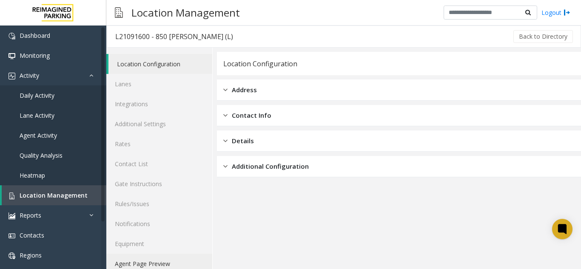
click at [160, 266] on link "Agent Page Preview" at bounding box center [159, 264] width 106 height 20
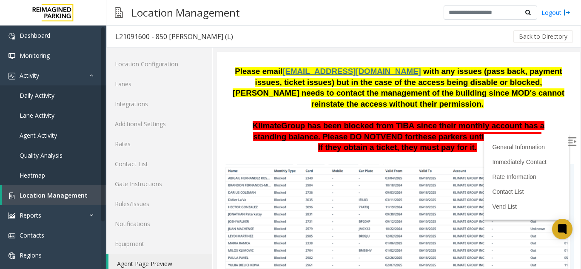
scroll to position [169, 0]
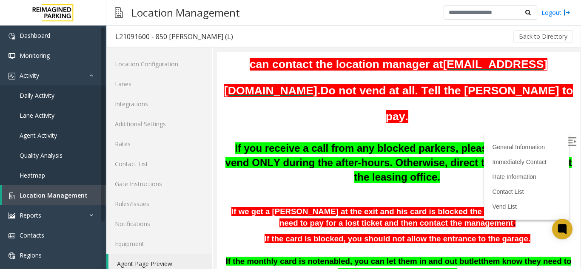
click at [568, 139] on img at bounding box center [572, 141] width 9 height 9
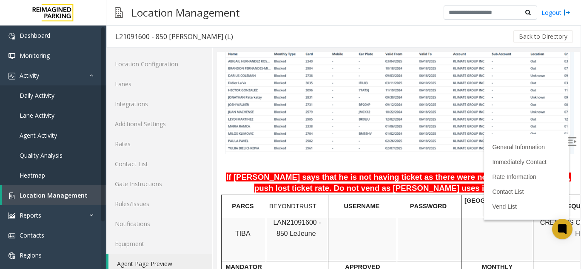
scroll to position [536, 0]
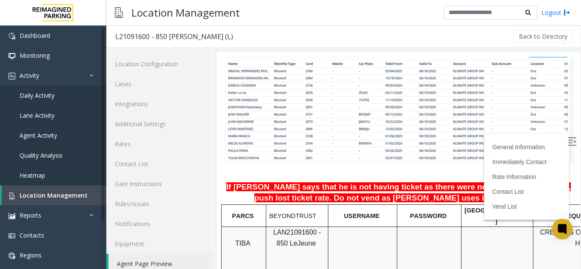
drag, startPoint x: 570, startPoint y: 97, endPoint x: 797, endPoint y: 197, distance: 247.4
click at [383, 227] on td at bounding box center [362, 249] width 69 height 44
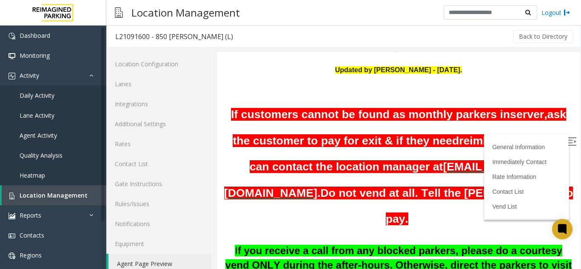
scroll to position [80, 0]
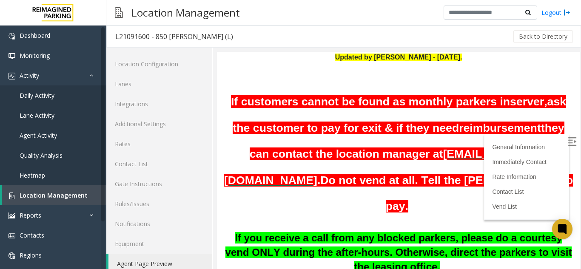
drag, startPoint x: 571, startPoint y: 98, endPoint x: 795, endPoint y: 178, distance: 237.9
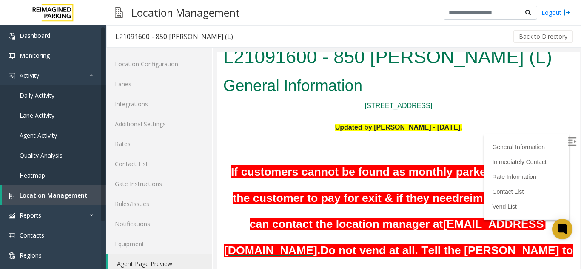
scroll to position [0, 0]
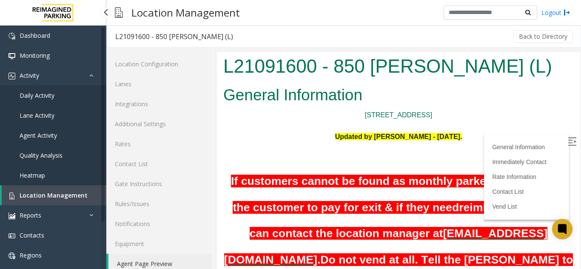
click at [80, 194] on span "Location Management" at bounding box center [54, 195] width 68 height 8
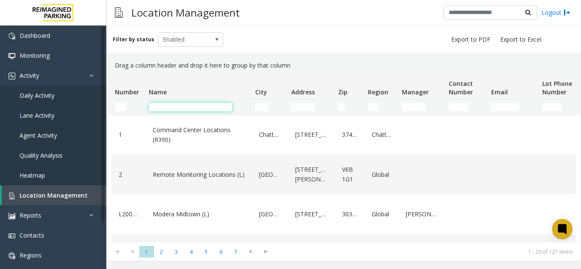
click at [186, 109] on input "Name Filter" at bounding box center [190, 107] width 83 height 9
paste input "**********"
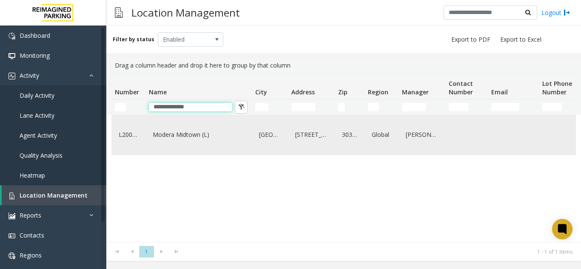
type input "**********"
click at [197, 138] on link "Modera Midtown (L)" at bounding box center [199, 135] width 96 height 14
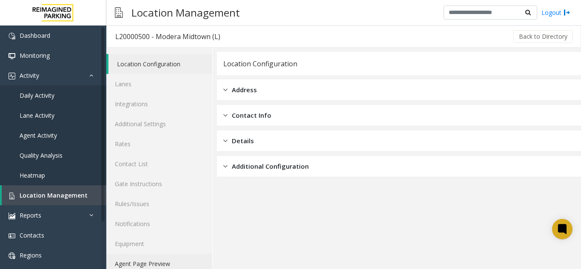
click at [135, 263] on link "Agent Page Preview" at bounding box center [159, 264] width 106 height 20
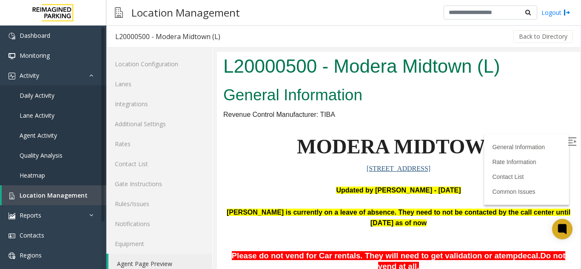
scroll to position [501, 0]
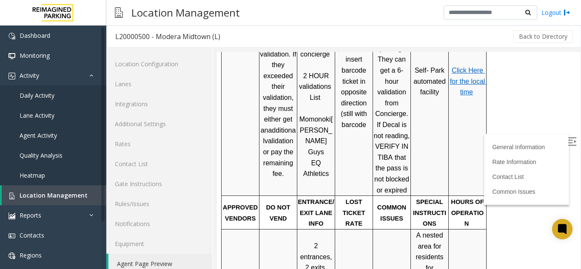
click at [363, 125] on td "Have customer insert barcode ticket in opposite direction (still with barcode" at bounding box center [354, 80] width 38 height 229
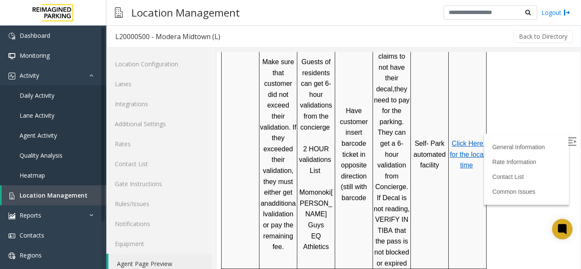
scroll to position [389, 0]
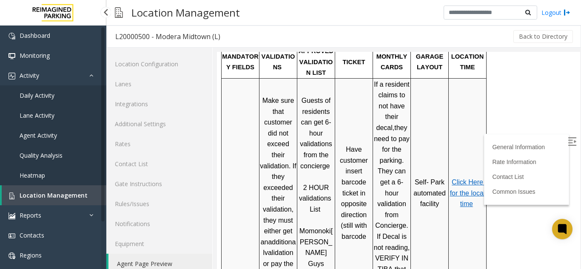
click at [26, 197] on span "Location Management" at bounding box center [54, 195] width 68 height 8
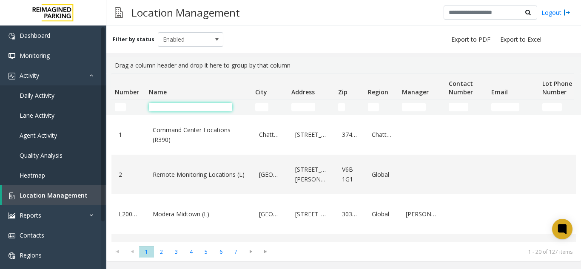
click at [159, 108] on input "Name Filter" at bounding box center [190, 107] width 83 height 9
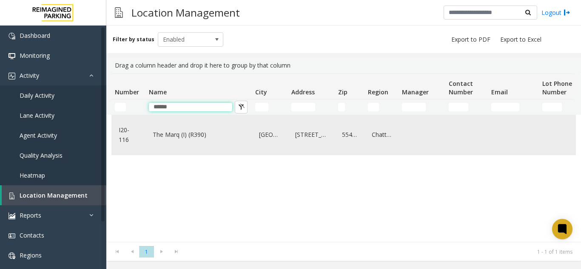
type input "******"
click at [380, 151] on div "Chattanooga" at bounding box center [382, 135] width 24 height 33
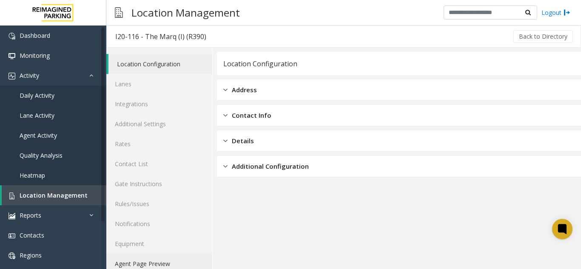
click at [162, 257] on link "Agent Page Preview" at bounding box center [159, 264] width 106 height 20
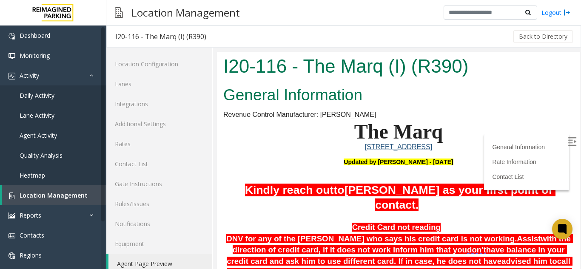
scroll to position [565, 0]
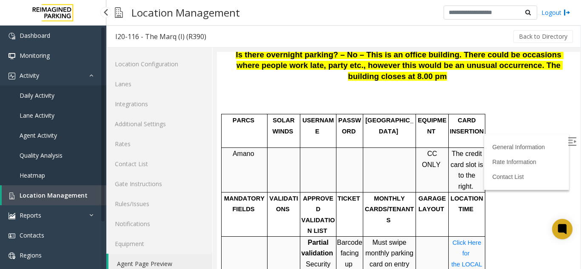
click at [85, 197] on link "Location Management" at bounding box center [54, 195] width 105 height 20
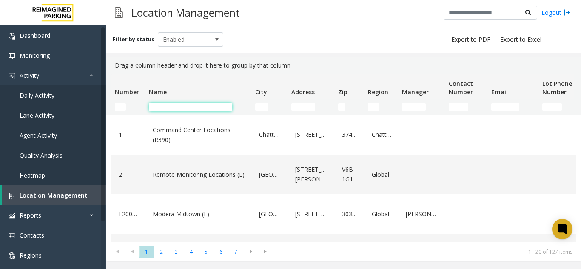
click at [214, 107] on input "Name Filter" at bounding box center [190, 107] width 83 height 9
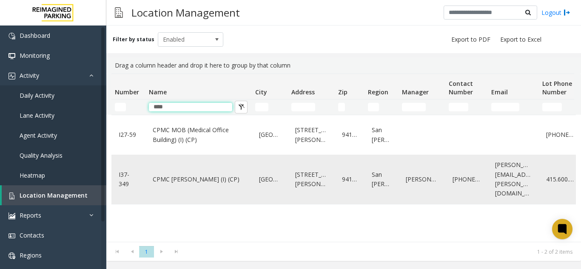
type input "****"
click at [237, 174] on link "CPMC [PERSON_NAME] (I) (CP)" at bounding box center [199, 180] width 96 height 14
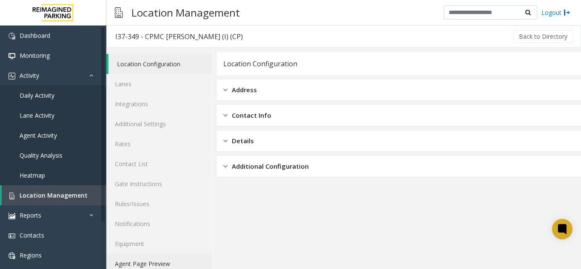
click at [185, 259] on link "Agent Page Preview" at bounding box center [159, 264] width 106 height 20
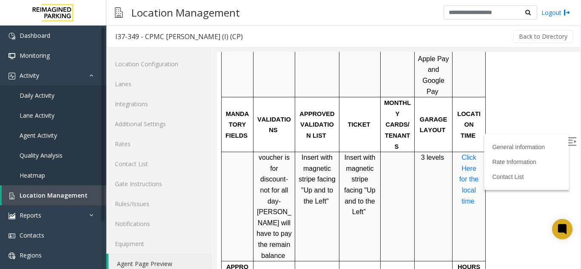
scroll to position [69, 0]
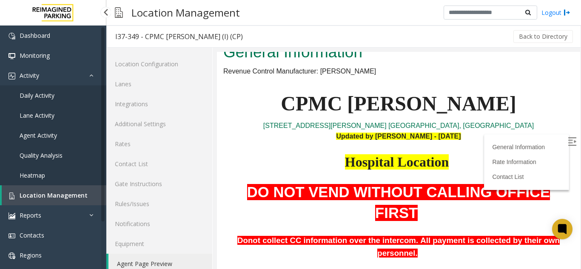
click at [83, 200] on link "Location Management" at bounding box center [54, 195] width 105 height 20
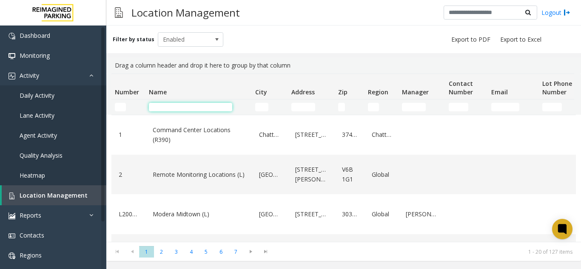
click at [184, 107] on input "Name Filter" at bounding box center [190, 107] width 83 height 9
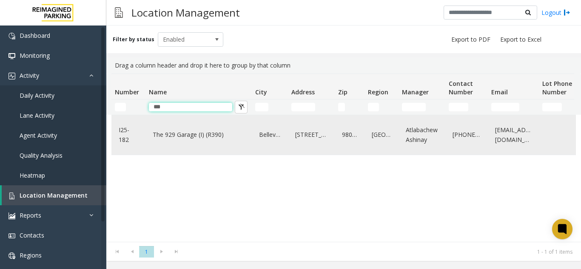
type input "***"
click at [197, 141] on link "The 929 Garage (I) (R390)" at bounding box center [199, 135] width 96 height 14
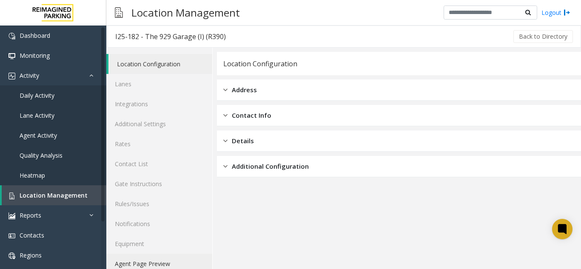
click at [153, 260] on link "Agent Page Preview" at bounding box center [159, 264] width 106 height 20
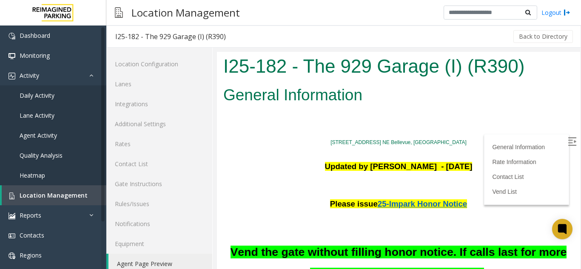
scroll to position [1216, 0]
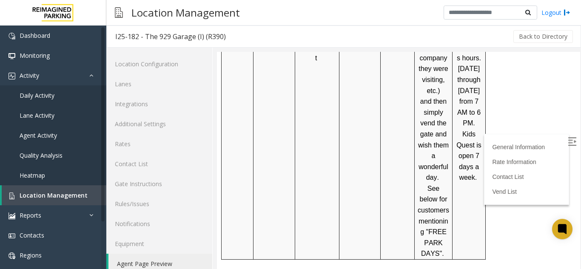
click at [567, 148] on label at bounding box center [573, 143] width 13 height 13
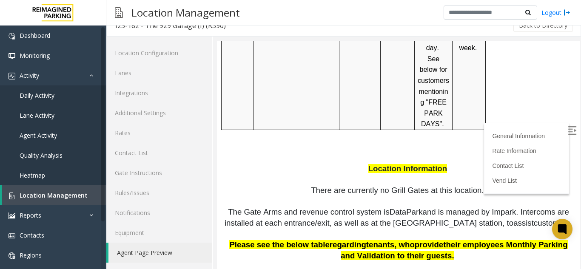
scroll to position [1509, 0]
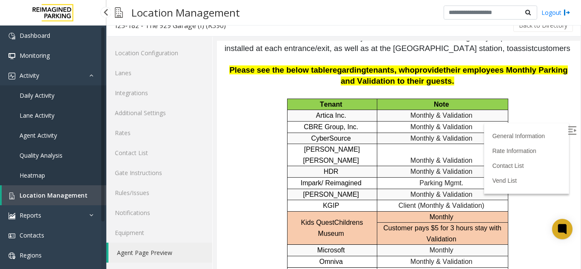
click at [74, 199] on span "Location Management" at bounding box center [54, 195] width 68 height 8
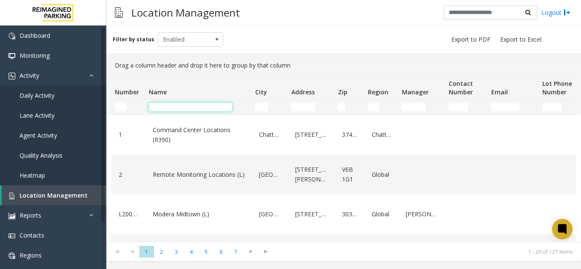
click at [202, 110] on input "Name Filter" at bounding box center [190, 107] width 83 height 9
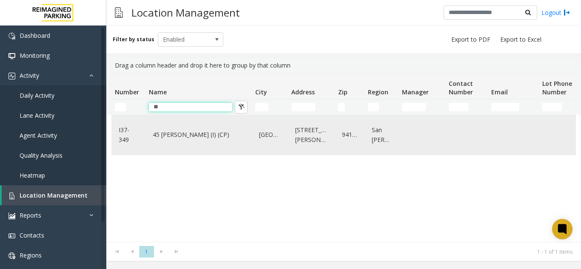
type input "**"
click at [215, 139] on link "45 [PERSON_NAME] (I) (CP)" at bounding box center [199, 135] width 96 height 14
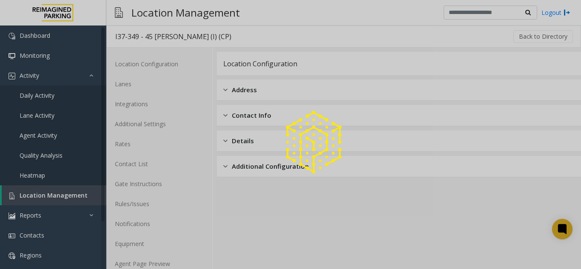
click at [175, 256] on div at bounding box center [290, 134] width 581 height 269
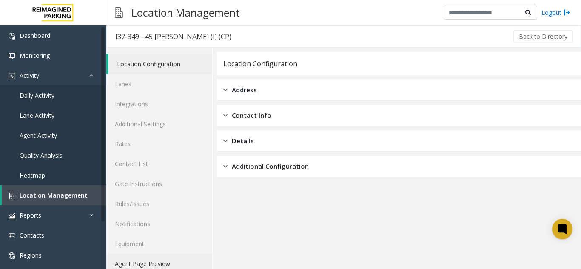
click at [175, 259] on link "Agent Page Preview" at bounding box center [159, 264] width 106 height 20
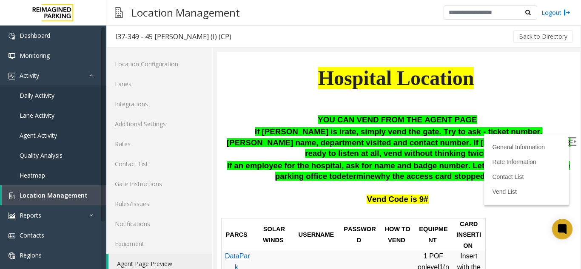
scroll to position [681, 0]
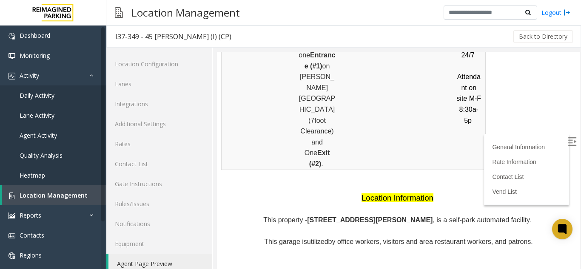
click at [568, 145] on img at bounding box center [572, 141] width 9 height 9
click at [80, 193] on span "Location Management" at bounding box center [54, 195] width 68 height 8
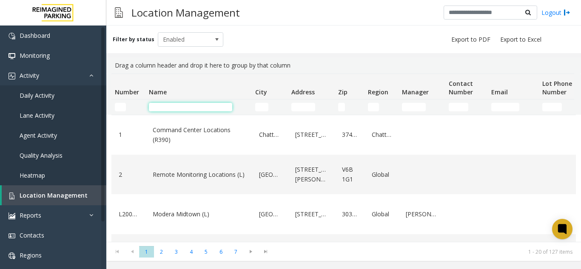
click at [179, 105] on input "Name Filter" at bounding box center [190, 107] width 83 height 9
type input "*****"
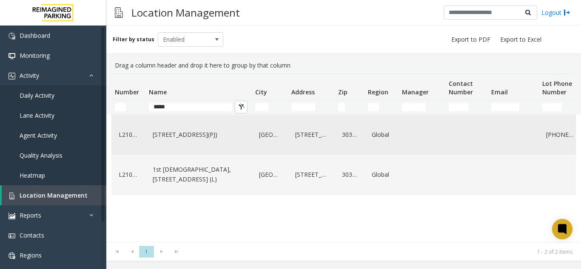
click at [193, 142] on link "[STREET_ADDRESS](PJ)" at bounding box center [199, 135] width 96 height 14
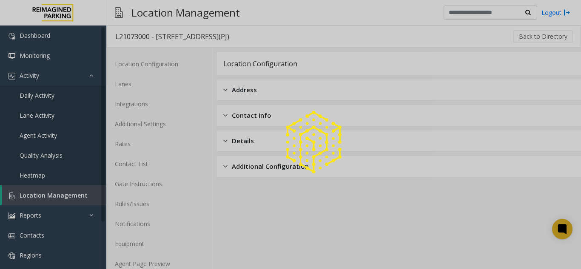
click at [155, 258] on div at bounding box center [290, 134] width 581 height 269
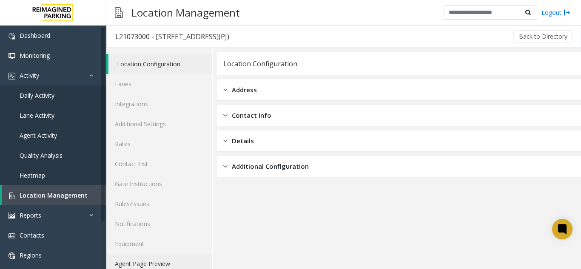
click at [155, 261] on link "Agent Page Preview" at bounding box center [159, 264] width 106 height 20
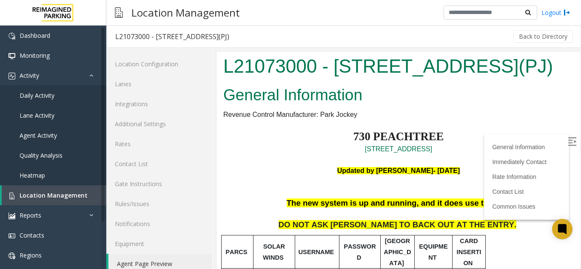
scroll to position [496, 0]
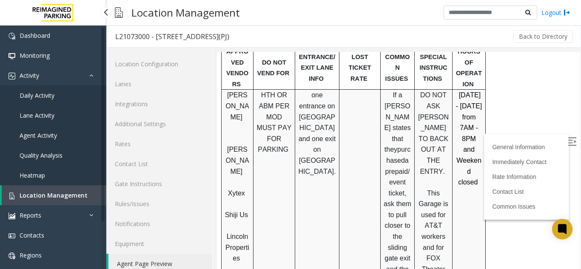
click at [54, 194] on span "Location Management" at bounding box center [54, 195] width 68 height 8
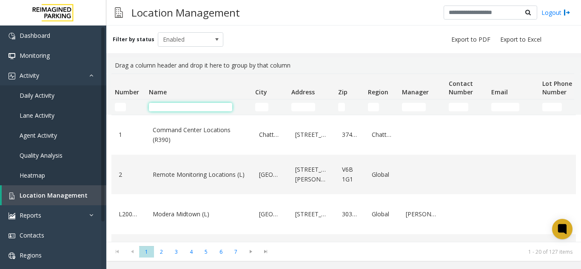
click at [168, 108] on input "Name Filter" at bounding box center [190, 107] width 83 height 9
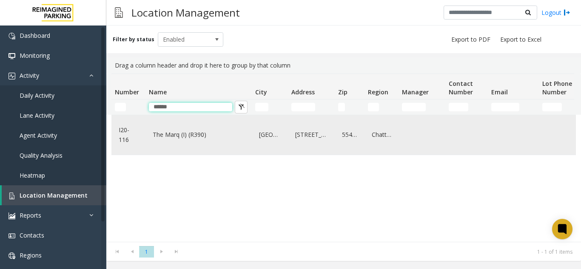
type input "******"
click at [190, 128] on link "The Marq (I) (R390)" at bounding box center [199, 135] width 96 height 14
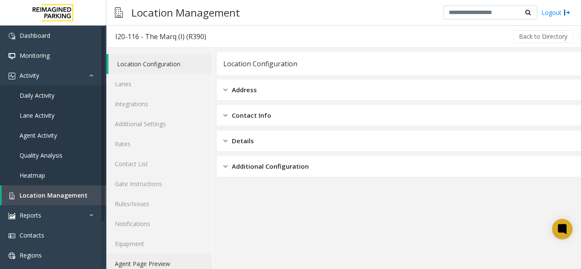
click at [173, 260] on link "Agent Page Preview" at bounding box center [159, 264] width 106 height 20
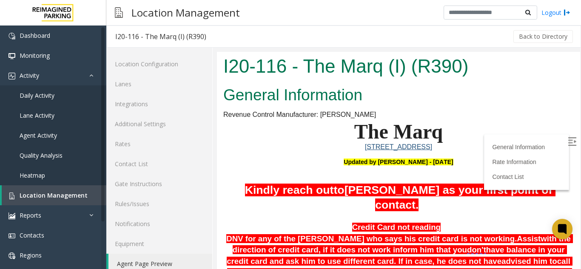
click at [568, 142] on img at bounding box center [572, 141] width 9 height 9
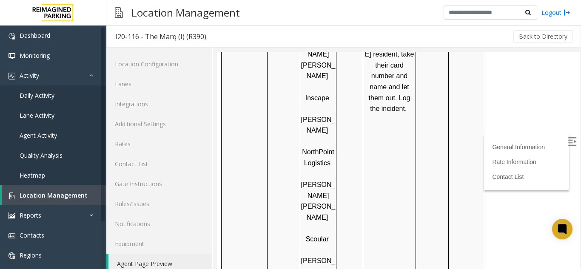
scroll to position [977, 0]
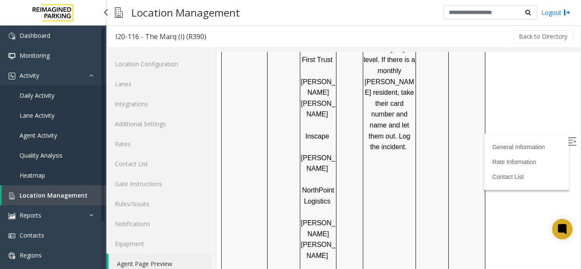
click at [67, 202] on link "Location Management" at bounding box center [54, 195] width 105 height 20
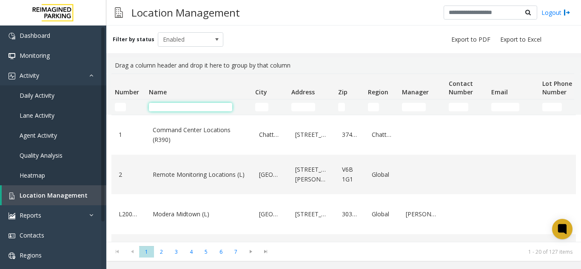
click at [196, 108] on input "Name Filter" at bounding box center [190, 107] width 83 height 9
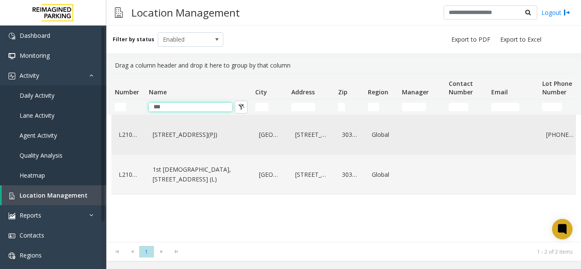
type input "***"
click at [185, 151] on div "[STREET_ADDRESS](PJ)" at bounding box center [199, 135] width 96 height 33
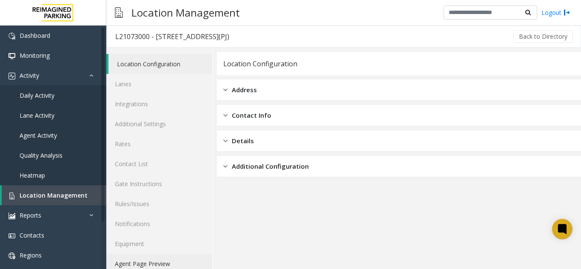
click at [154, 267] on link "Agent Page Preview" at bounding box center [159, 264] width 106 height 20
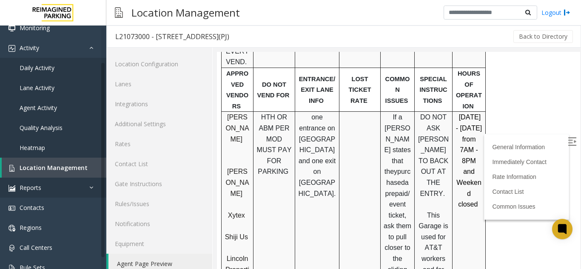
scroll to position [43, 0]
